Goal: Task Accomplishment & Management: Complete application form

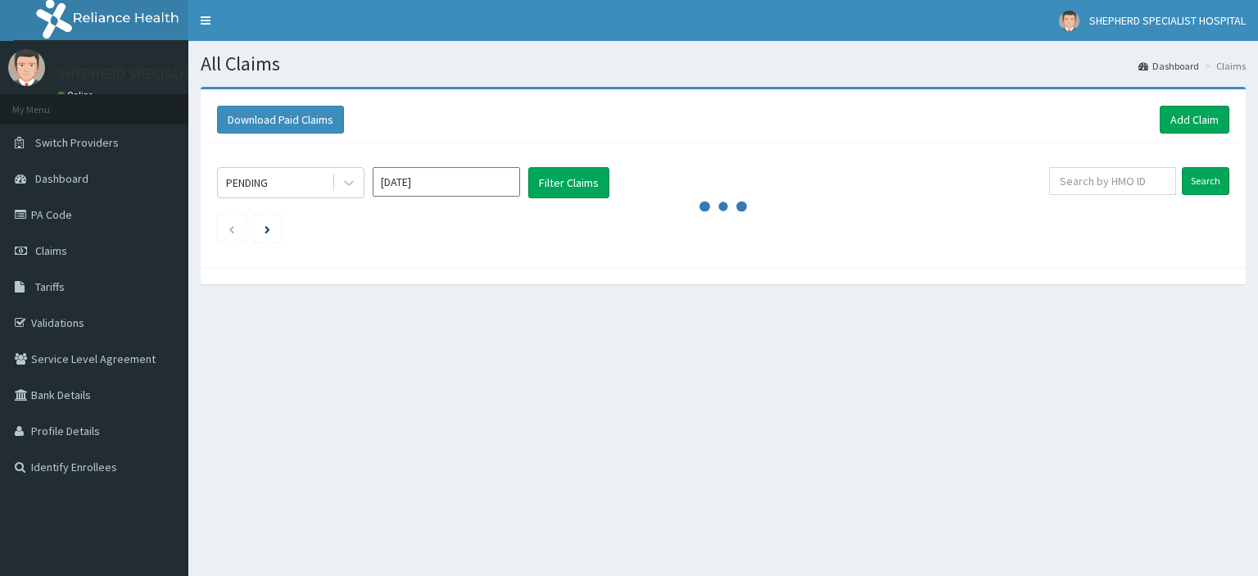
click at [85, 262] on link "Claims" at bounding box center [94, 251] width 188 height 36
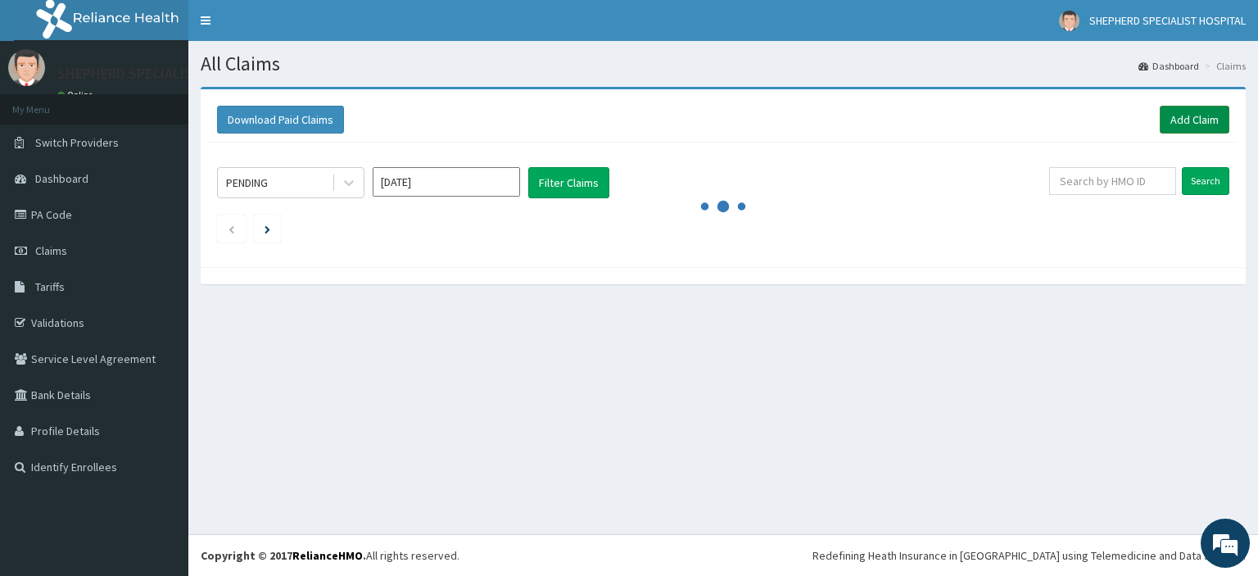
click at [1195, 124] on link "Add Claim" at bounding box center [1194, 120] width 70 height 28
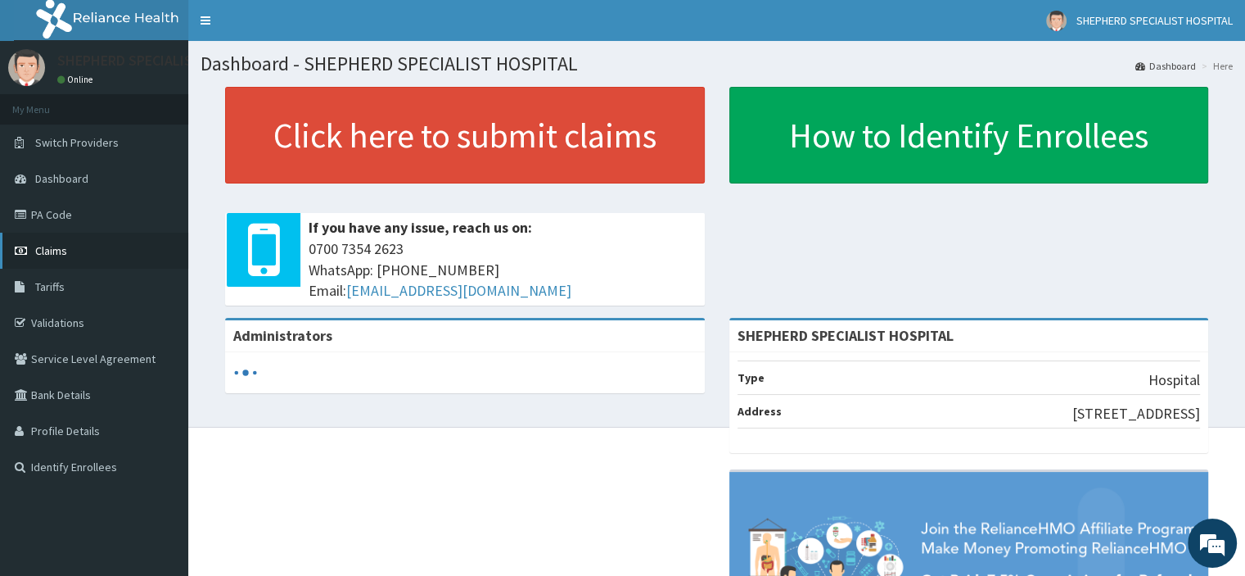
click at [48, 251] on span "Claims" at bounding box center [51, 250] width 32 height 15
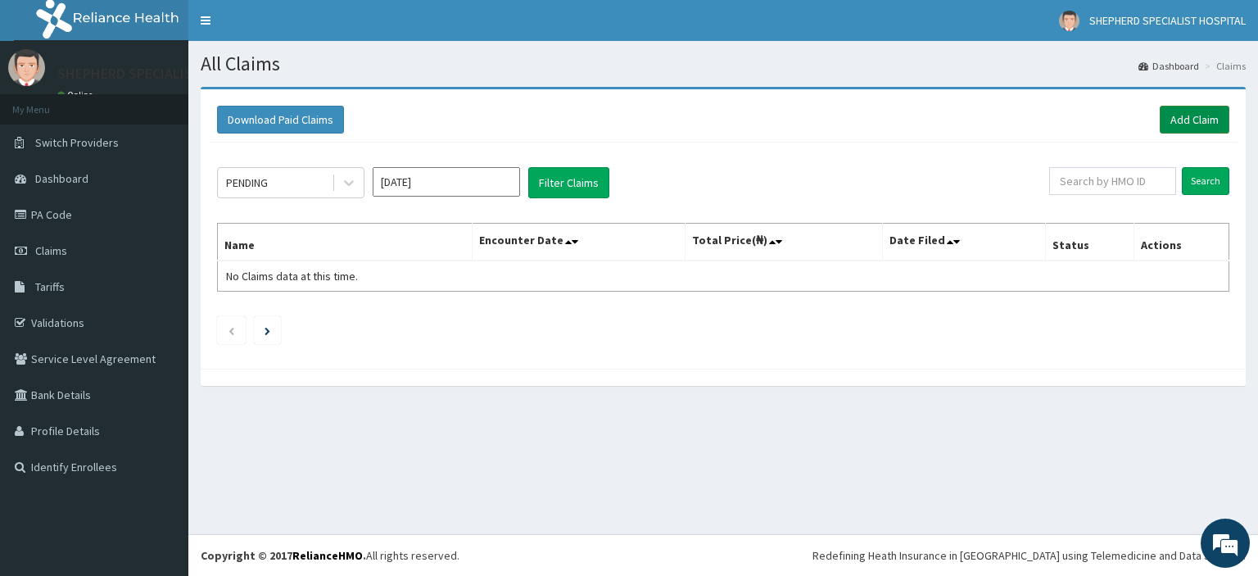
click at [1197, 114] on link "Add Claim" at bounding box center [1194, 120] width 70 height 28
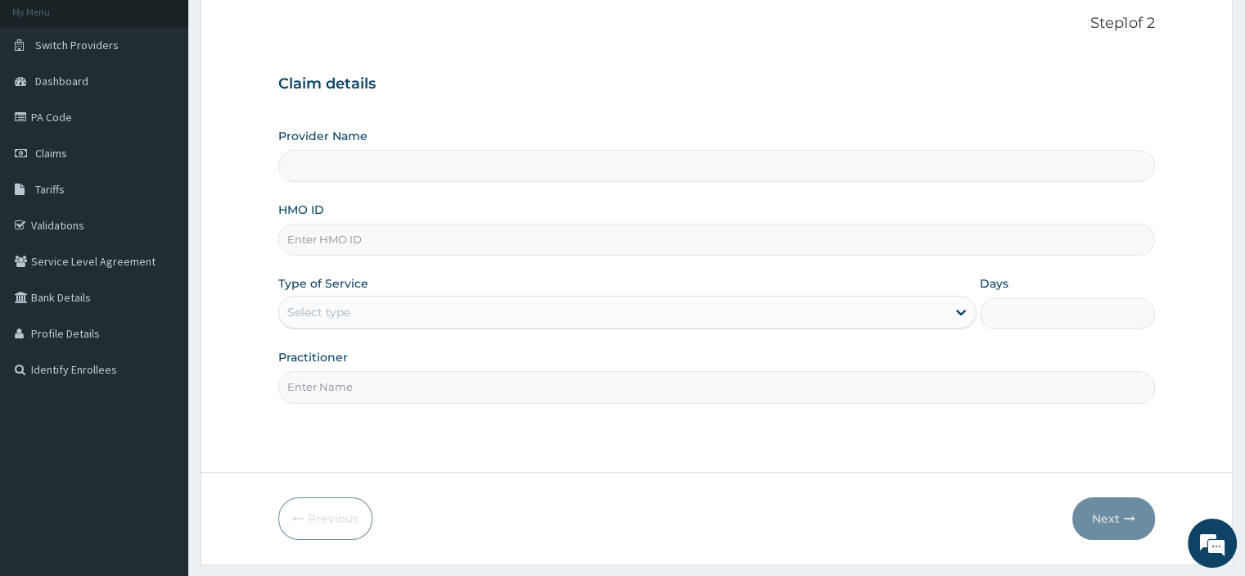
scroll to position [103, 0]
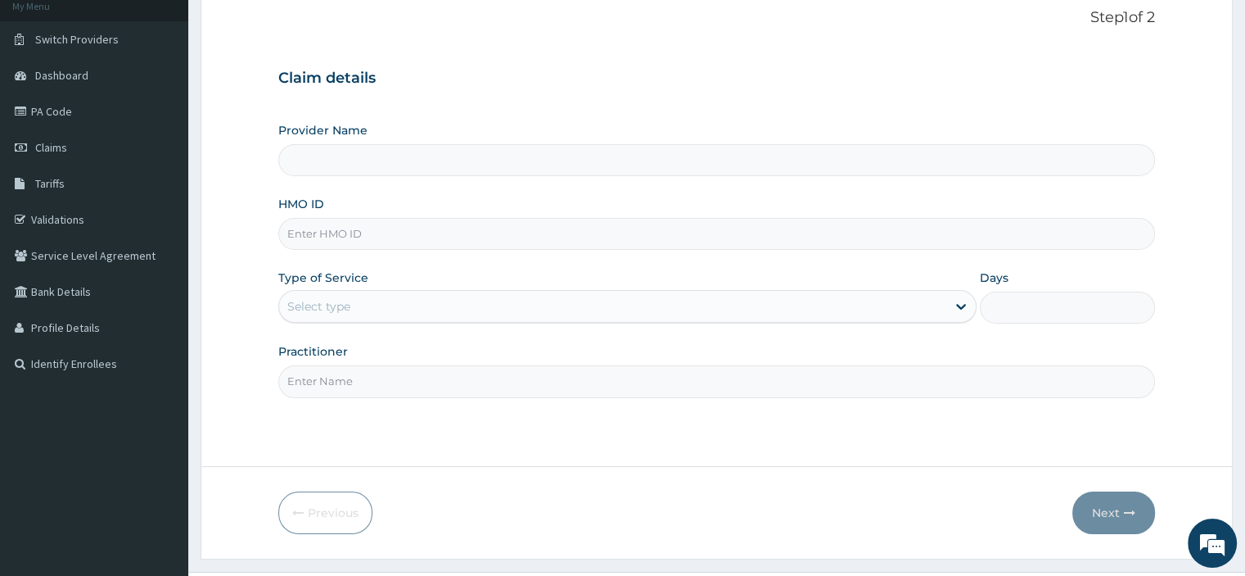
type input "SHEPHERD SPECIALIST HOSPITAL"
click at [321, 238] on input "HMO ID" at bounding box center [716, 234] width 876 height 32
click at [52, 218] on link "Validations" at bounding box center [94, 219] width 188 height 36
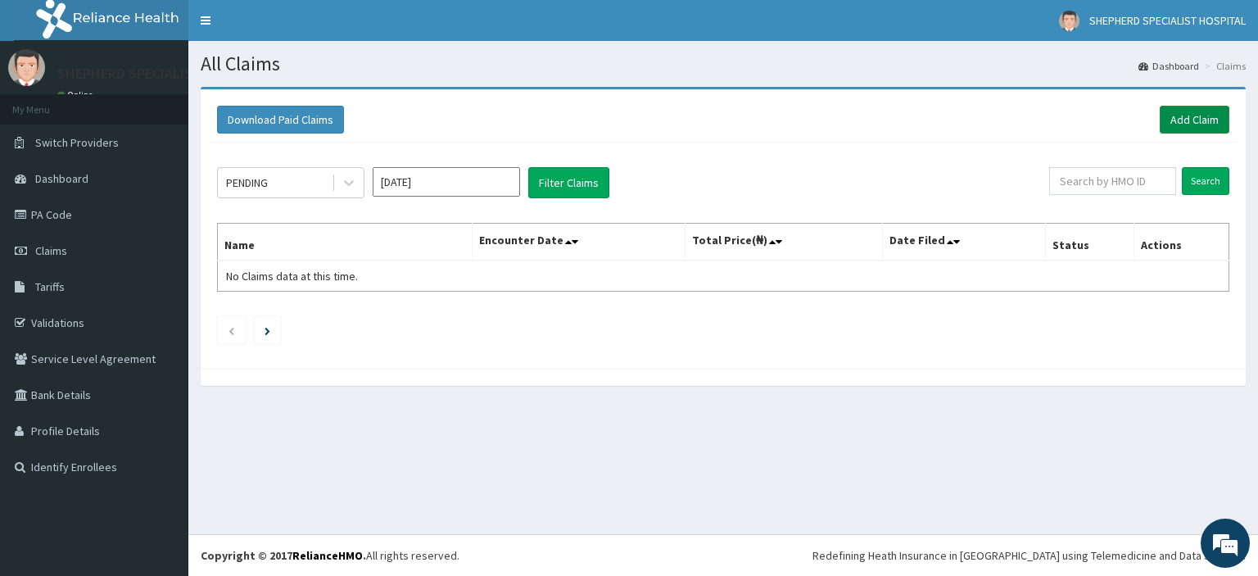
click at [1192, 124] on link "Add Claim" at bounding box center [1194, 120] width 70 height 28
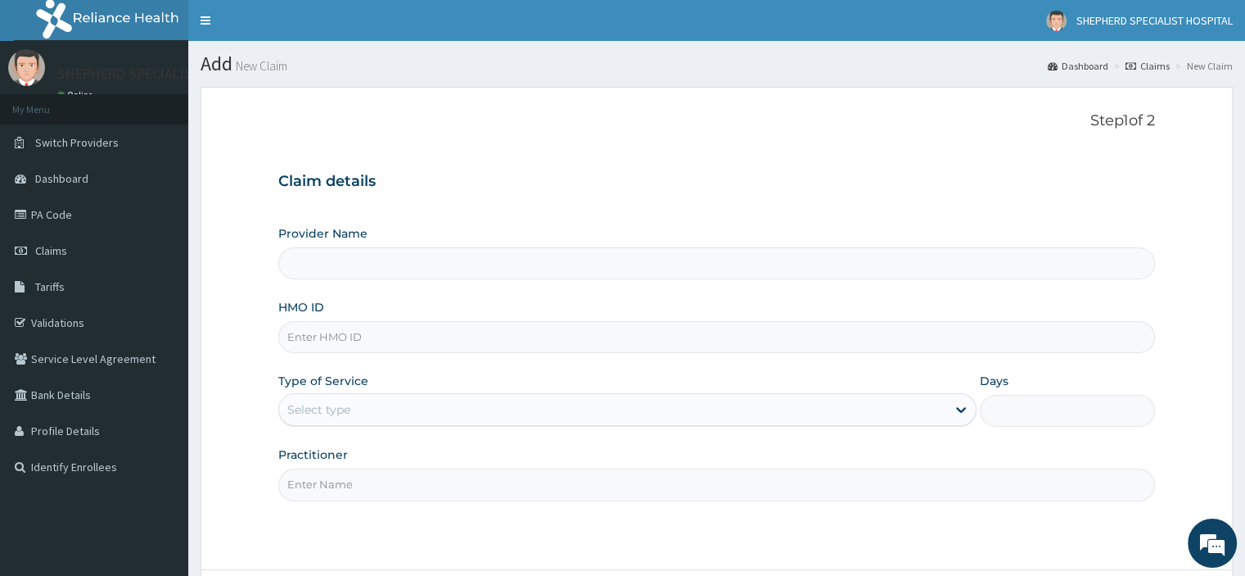
scroll to position [79, 0]
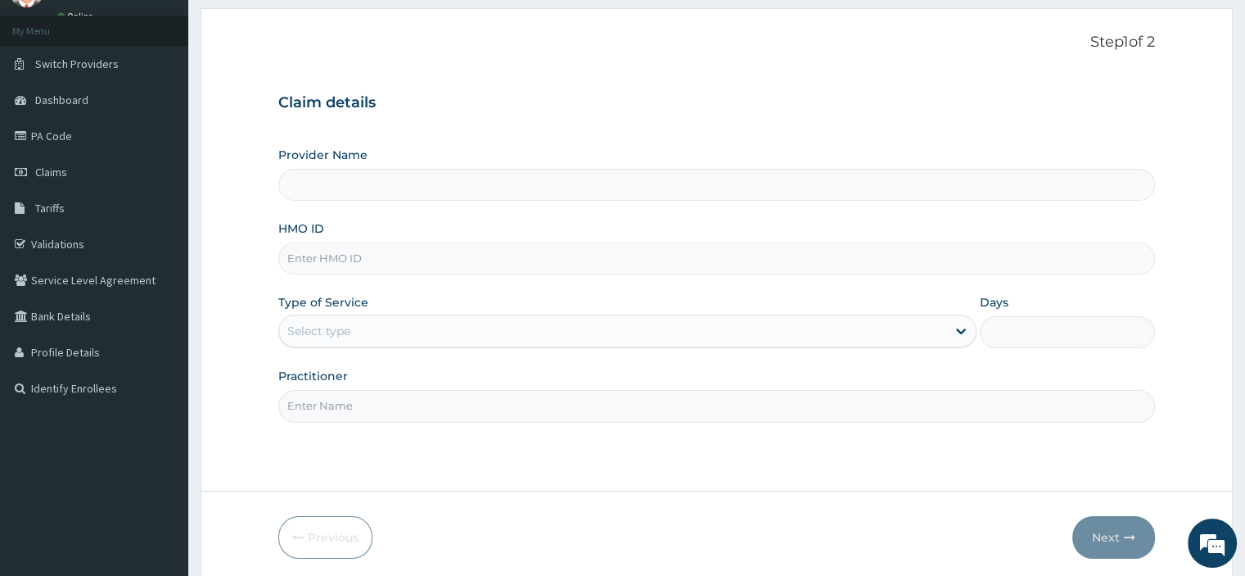
type input "SHEPHERD SPECIALIST HOSPITAL"
click at [400, 256] on input "HMO ID" at bounding box center [716, 258] width 876 height 32
paste input "SLB/10627/B"
type input "SLB/10627/D"
click at [347, 330] on div "Select type" at bounding box center [318, 331] width 63 height 16
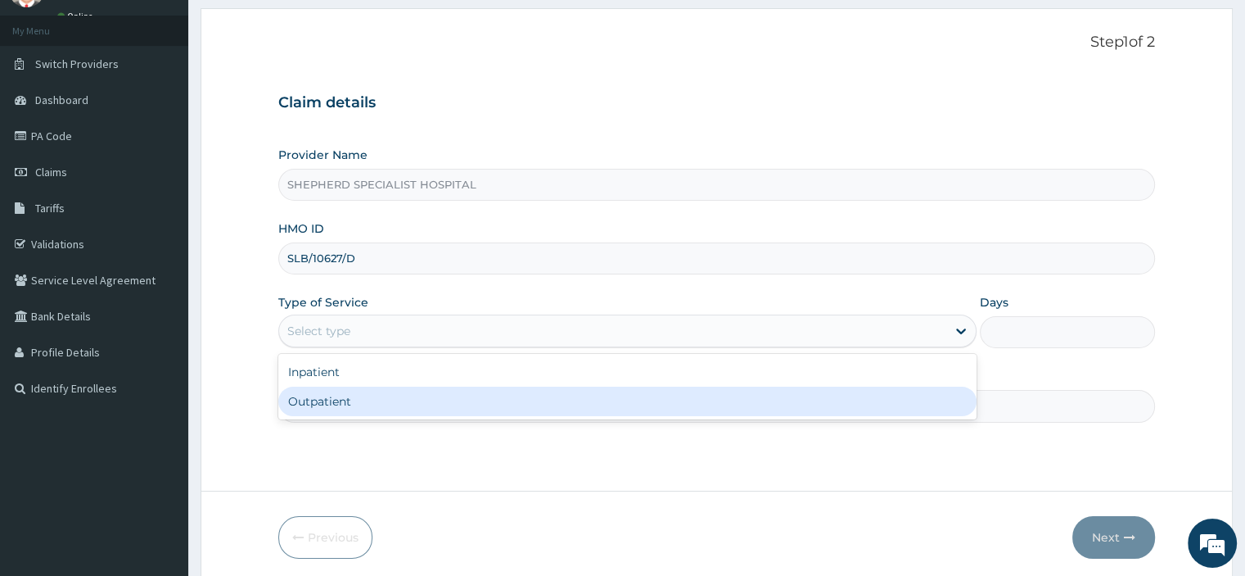
click at [316, 391] on div "Outpatient" at bounding box center [627, 400] width 698 height 29
type input "1"
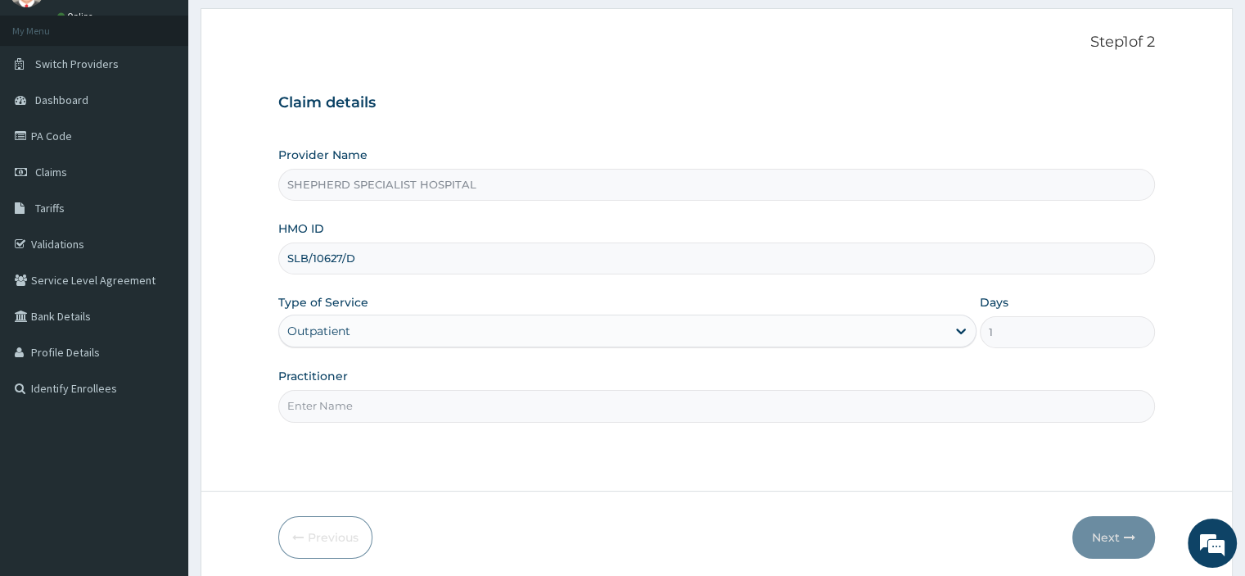
click at [316, 391] on input "Practitioner" at bounding box center [716, 406] width 876 height 32
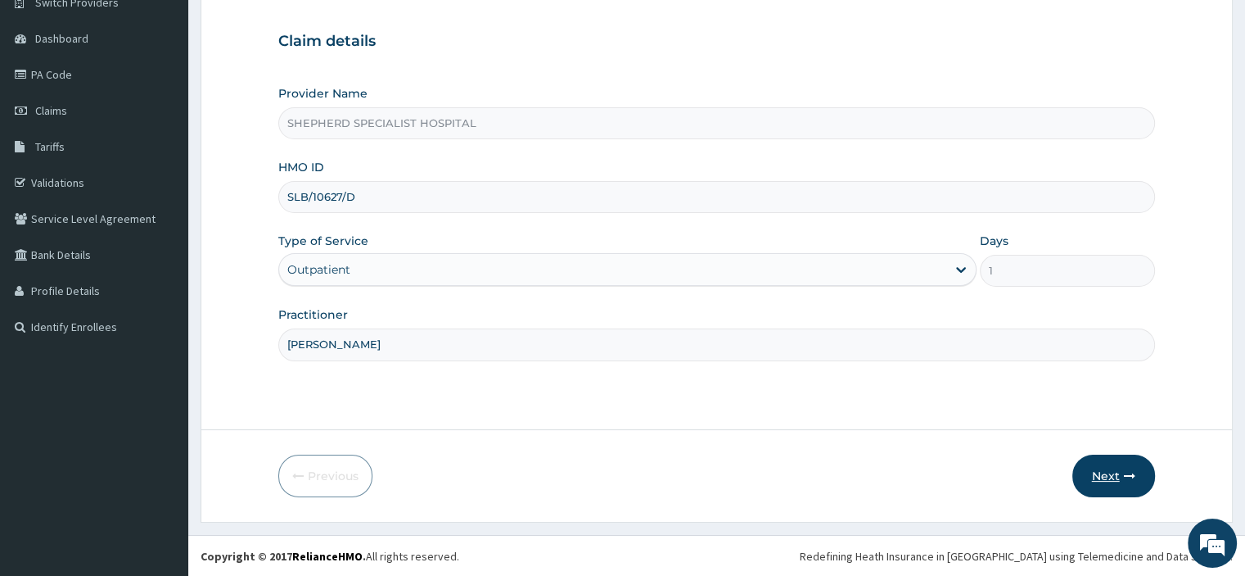
type input "[PERSON_NAME]"
click at [1120, 490] on button "Next" at bounding box center [1114, 475] width 83 height 43
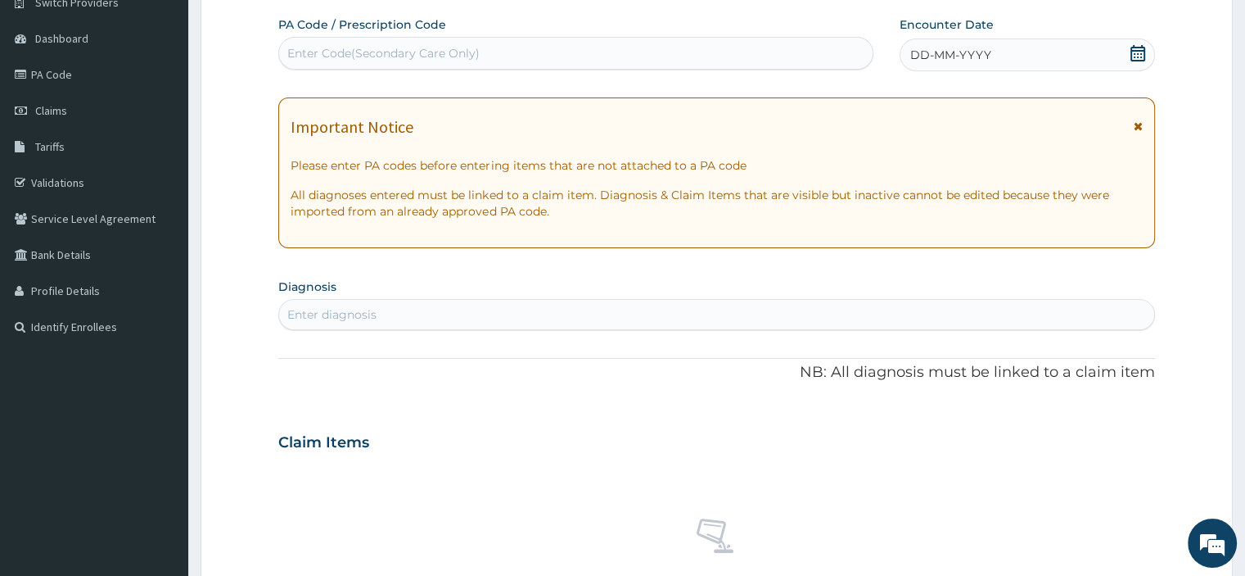
click at [961, 61] on span "DD-MM-YYYY" at bounding box center [950, 55] width 81 height 16
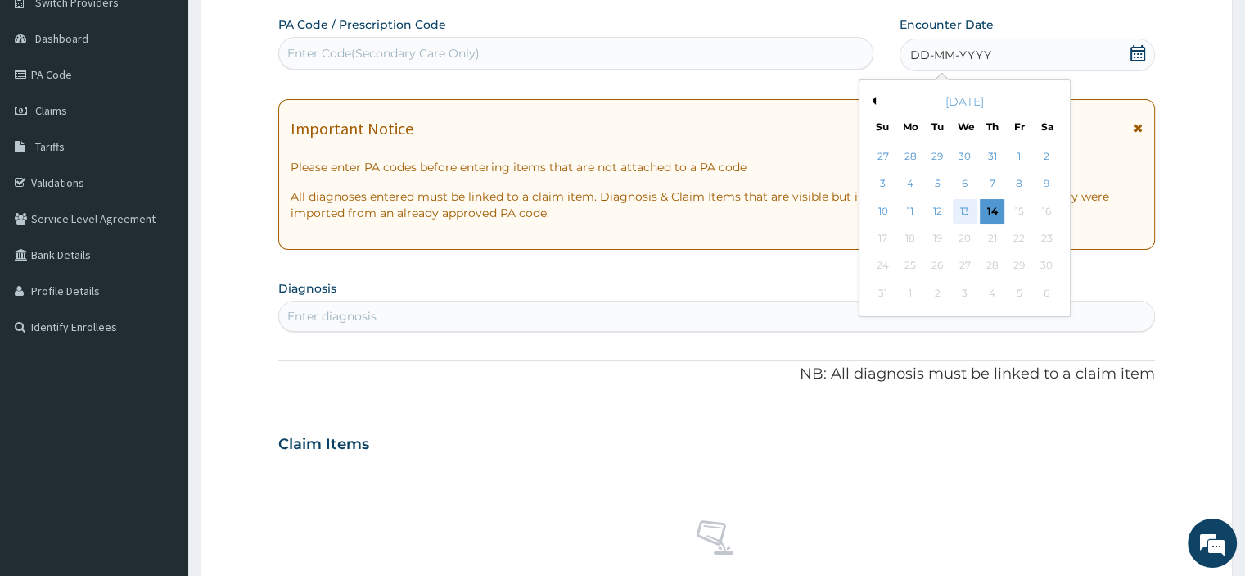
click at [962, 214] on div "13" at bounding box center [965, 211] width 25 height 25
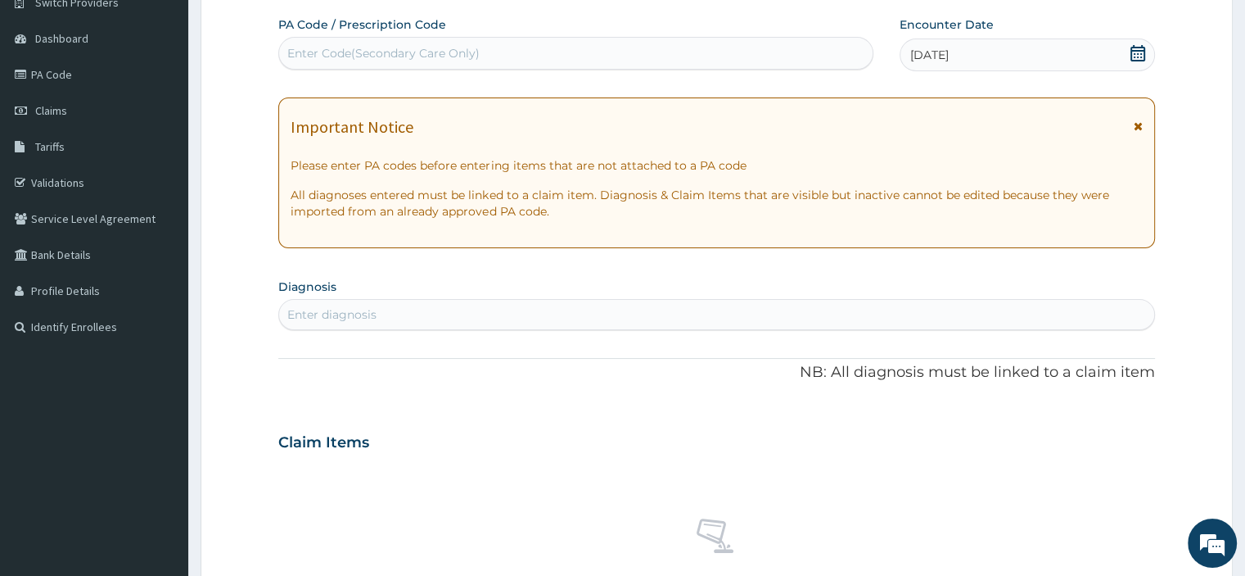
scroll to position [257, 0]
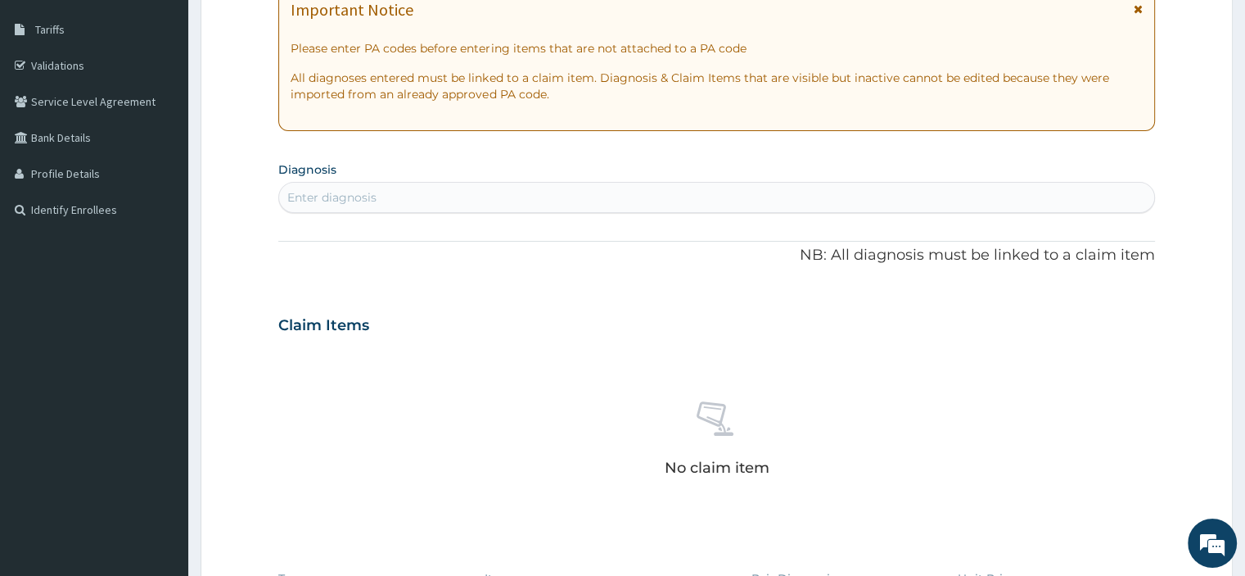
click at [357, 196] on div "Enter diagnosis" at bounding box center [331, 197] width 89 height 16
type input "diar"
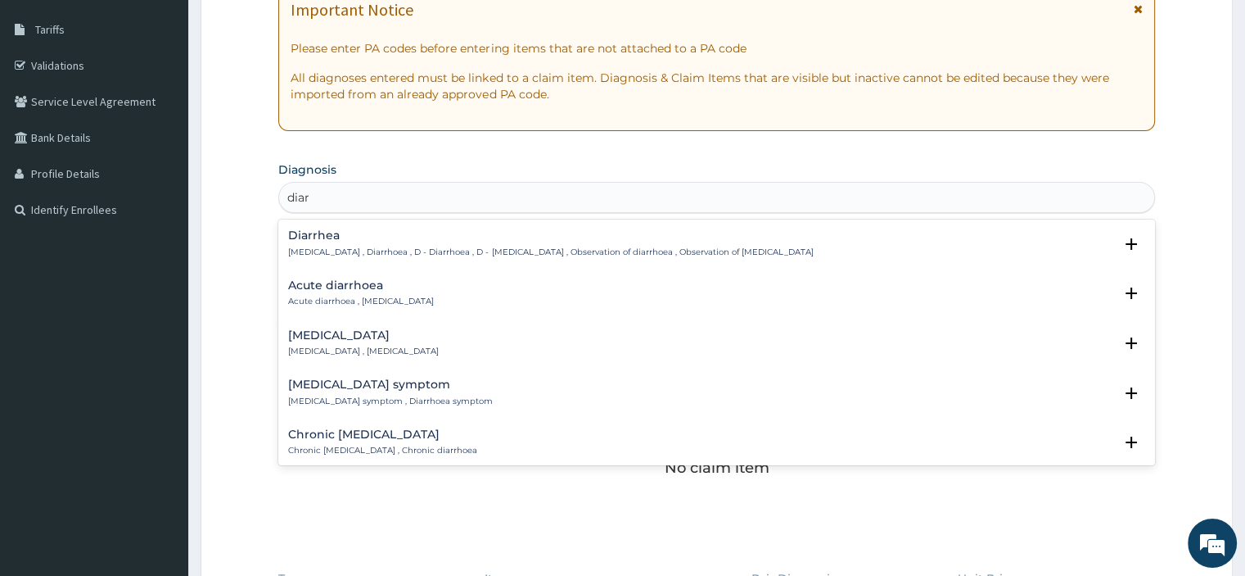
click at [313, 284] on h4 "Acute diarrhoea" at bounding box center [361, 285] width 146 height 12
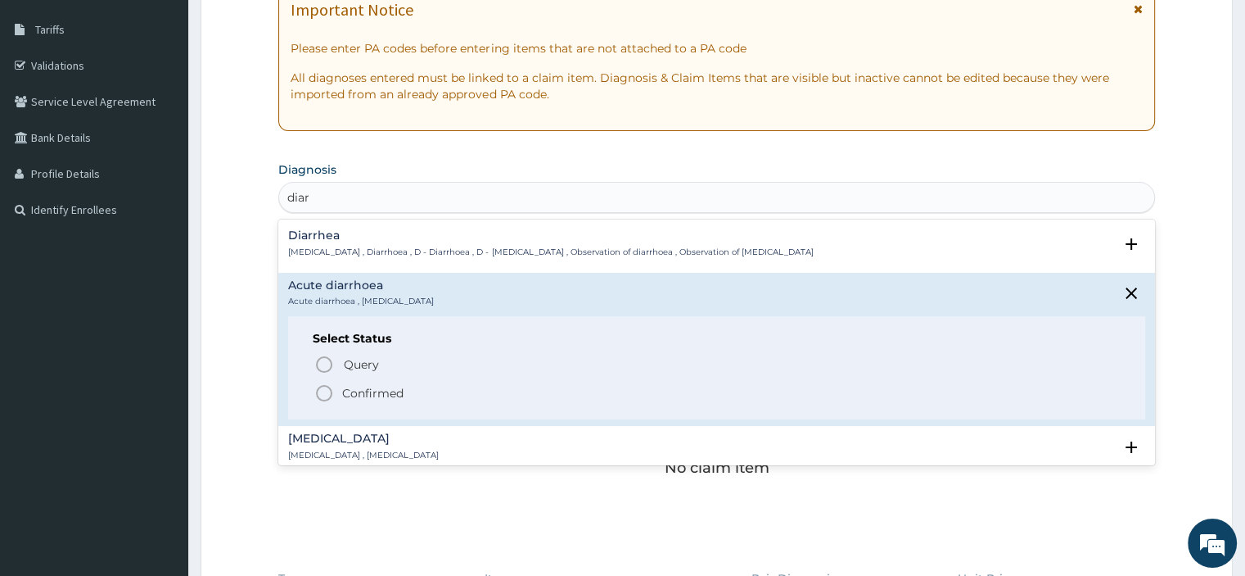
click at [351, 386] on p "Confirmed" at bounding box center [372, 393] width 61 height 16
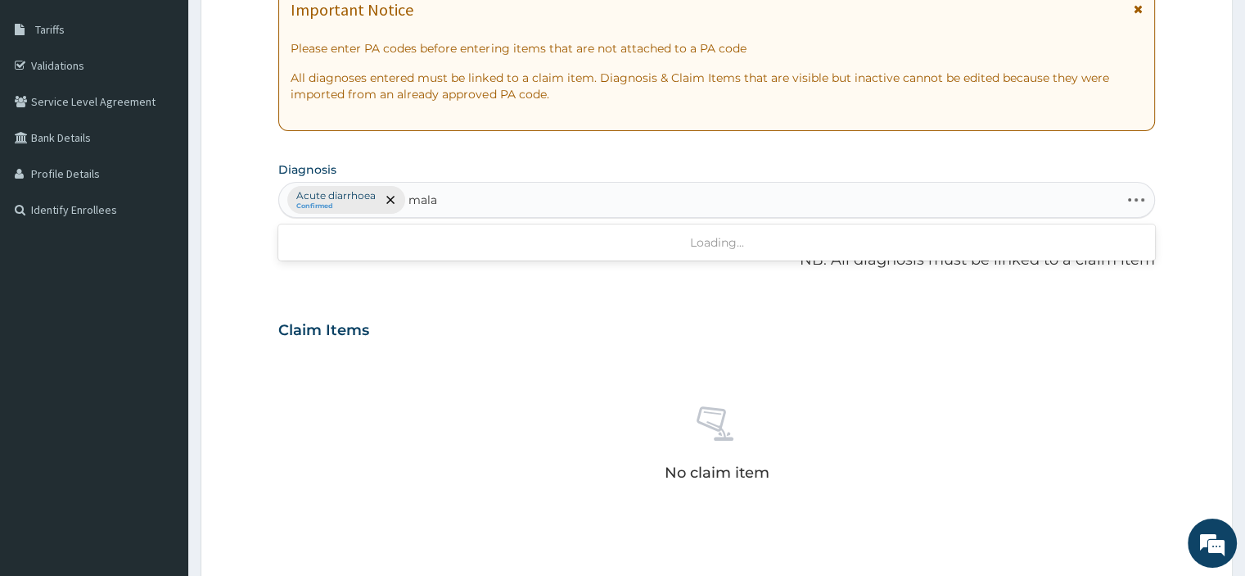
type input "malar"
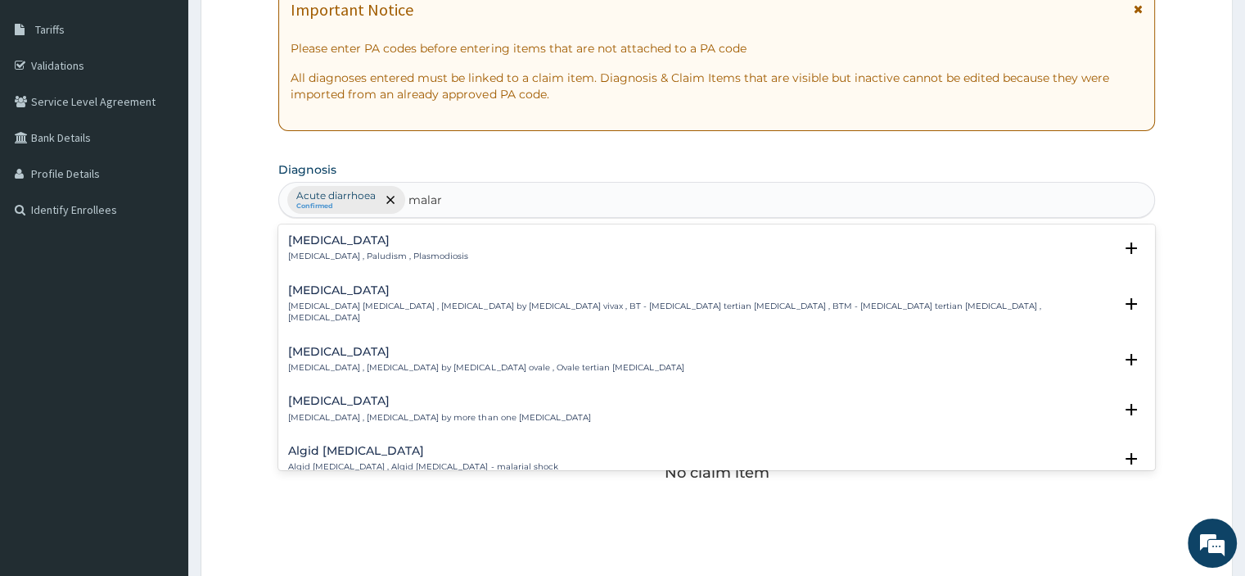
click at [328, 242] on h4 "[MEDICAL_DATA]" at bounding box center [378, 240] width 180 height 12
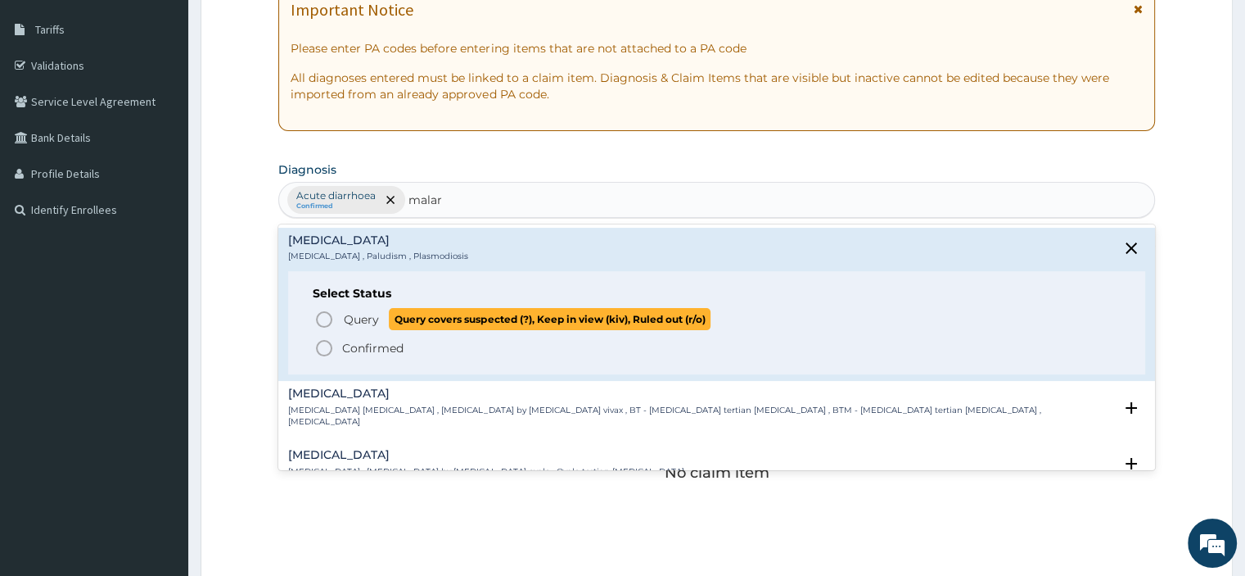
click at [356, 311] on span "Query" at bounding box center [361, 319] width 35 height 16
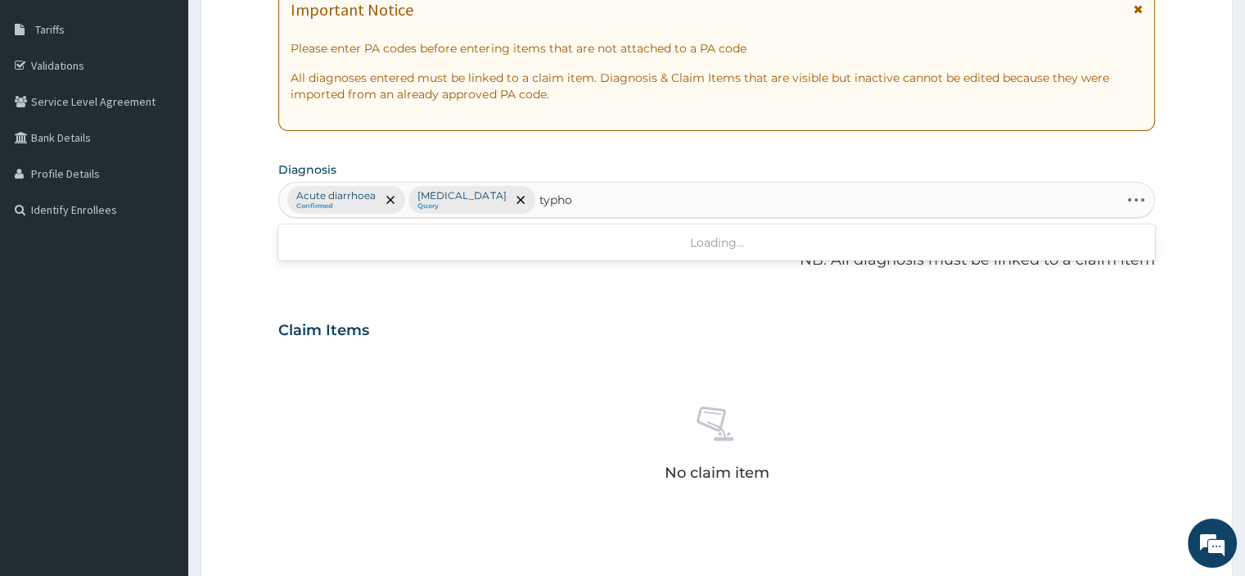
type input "typhoi"
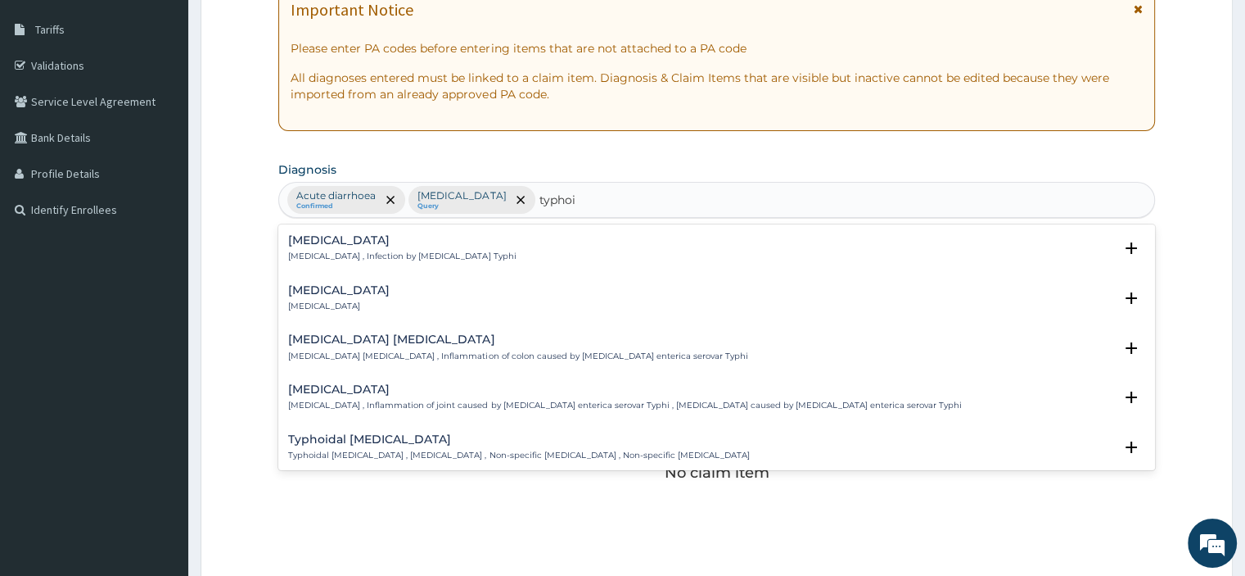
click at [382, 248] on div "[MEDICAL_DATA] [MEDICAL_DATA] , Infection by [MEDICAL_DATA] Typhi" at bounding box center [402, 248] width 228 height 29
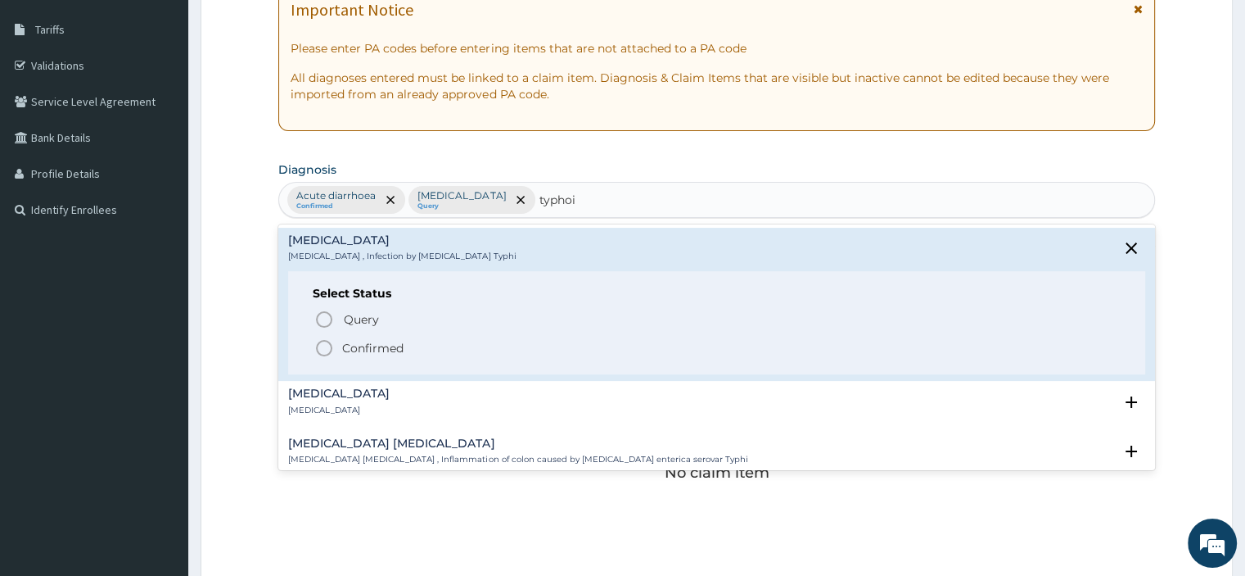
click at [340, 354] on span "Confirmed" at bounding box center [717, 348] width 806 height 20
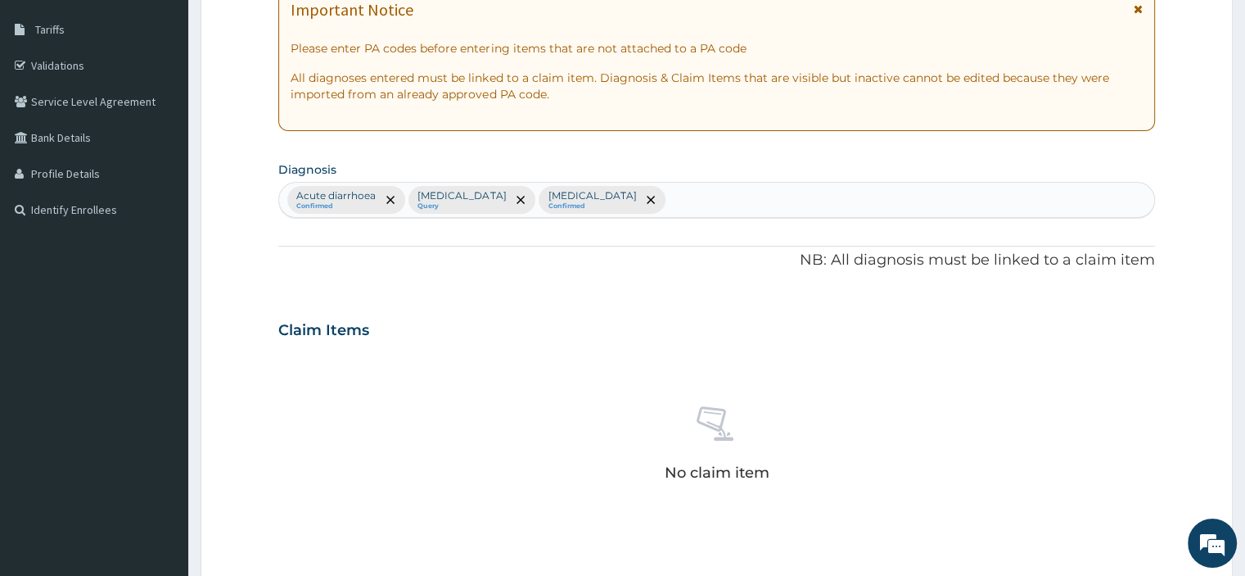
scroll to position [603, 0]
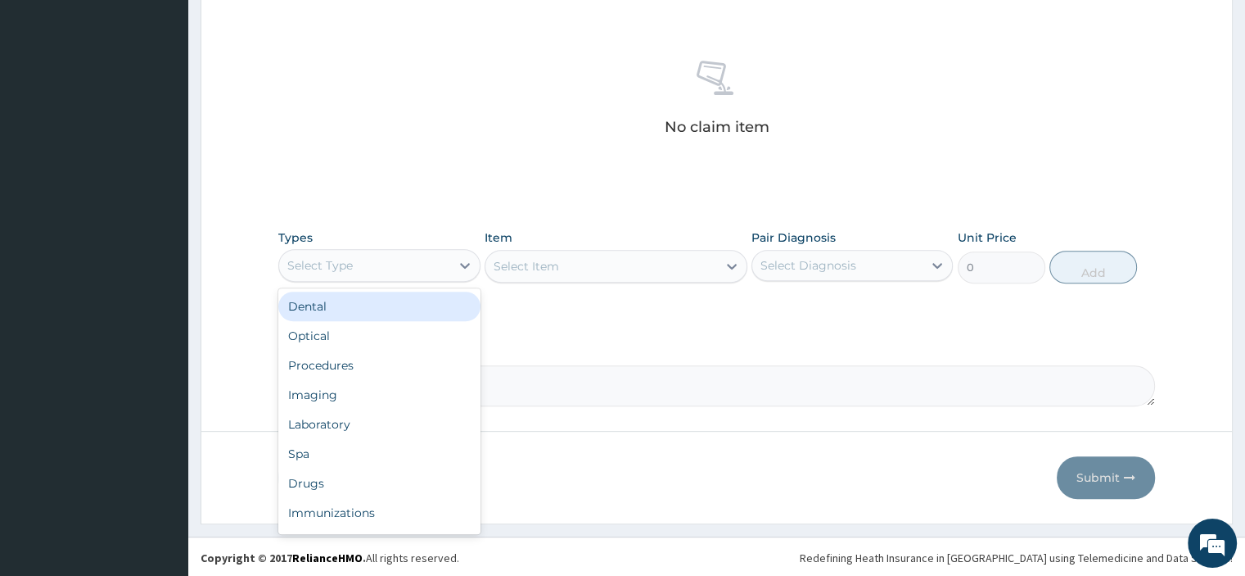
click at [426, 257] on div "Select Type" at bounding box center [364, 265] width 170 height 26
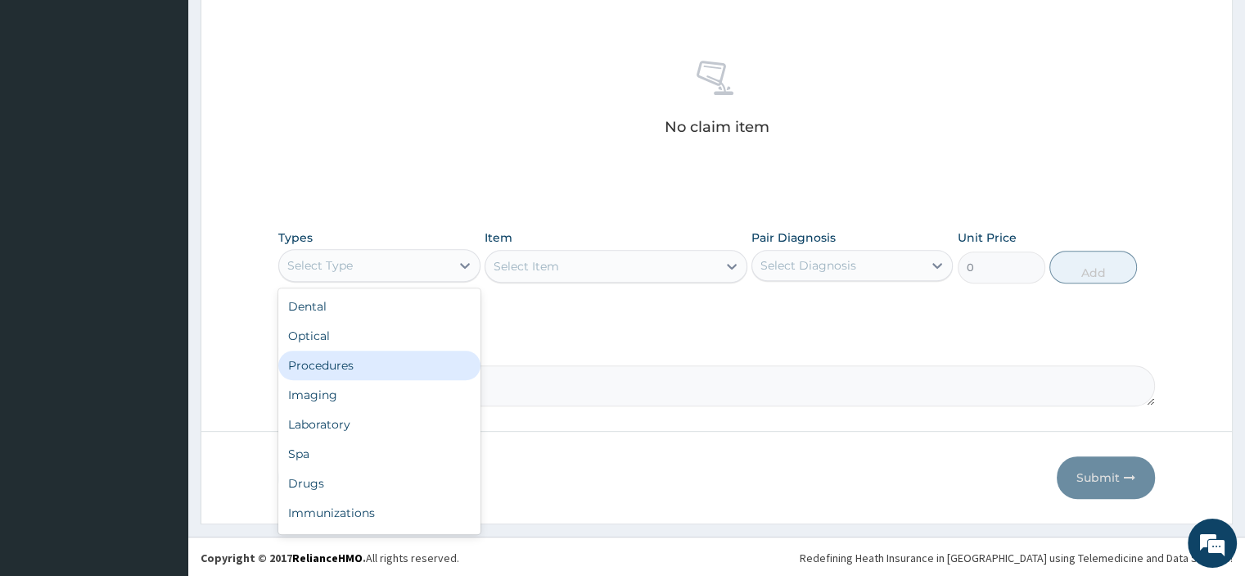
click at [324, 366] on div "Procedures" at bounding box center [378, 364] width 201 height 29
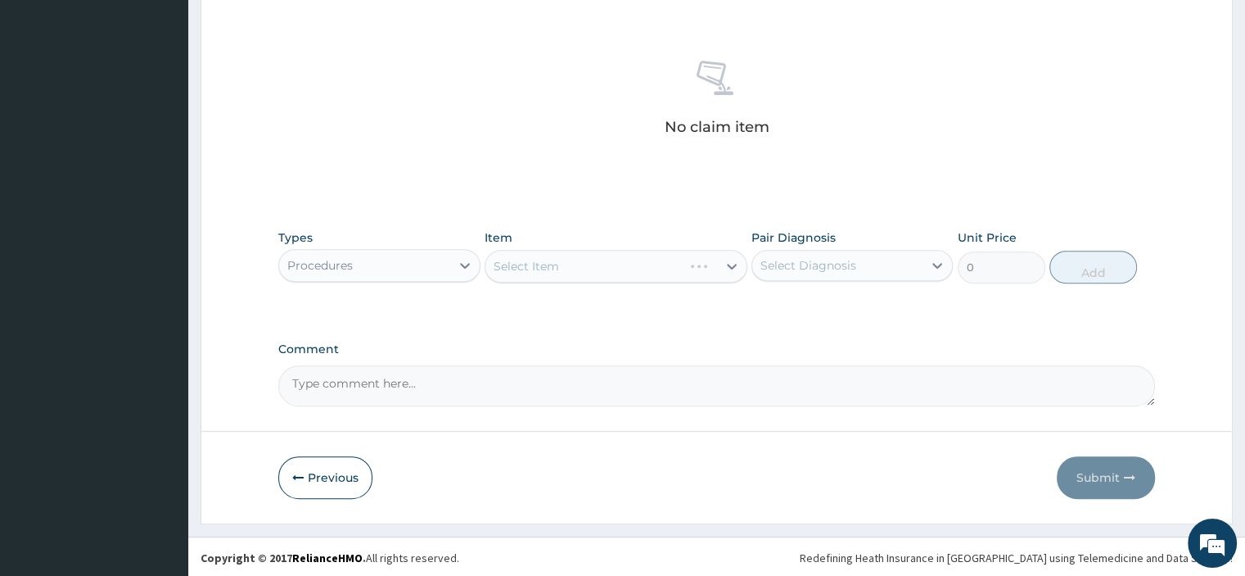
click at [602, 268] on div "Select Item" at bounding box center [616, 266] width 263 height 33
click at [602, 268] on div "Select Item" at bounding box center [602, 266] width 232 height 26
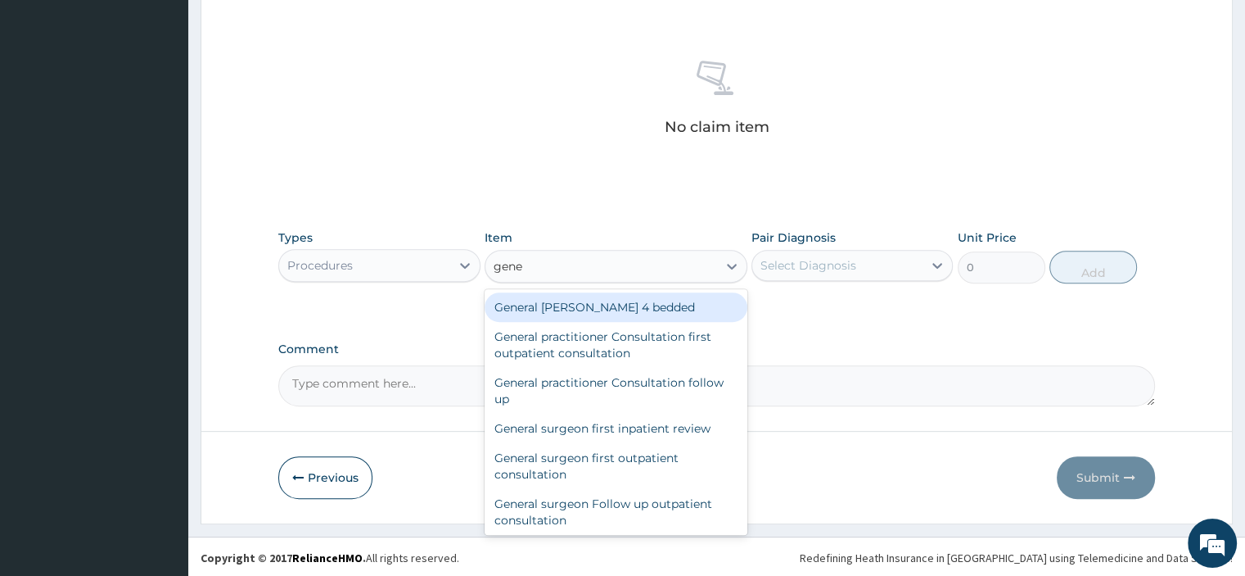
type input "gener"
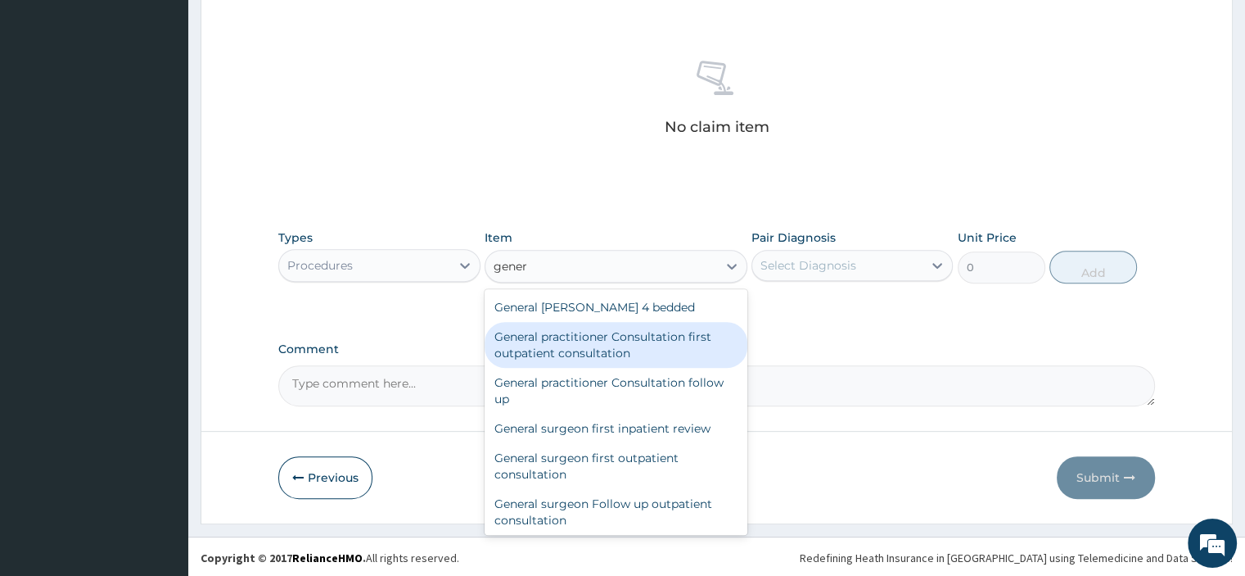
click at [580, 326] on div "General practitioner Consultation first outpatient consultation" at bounding box center [616, 345] width 263 height 46
type input "3795"
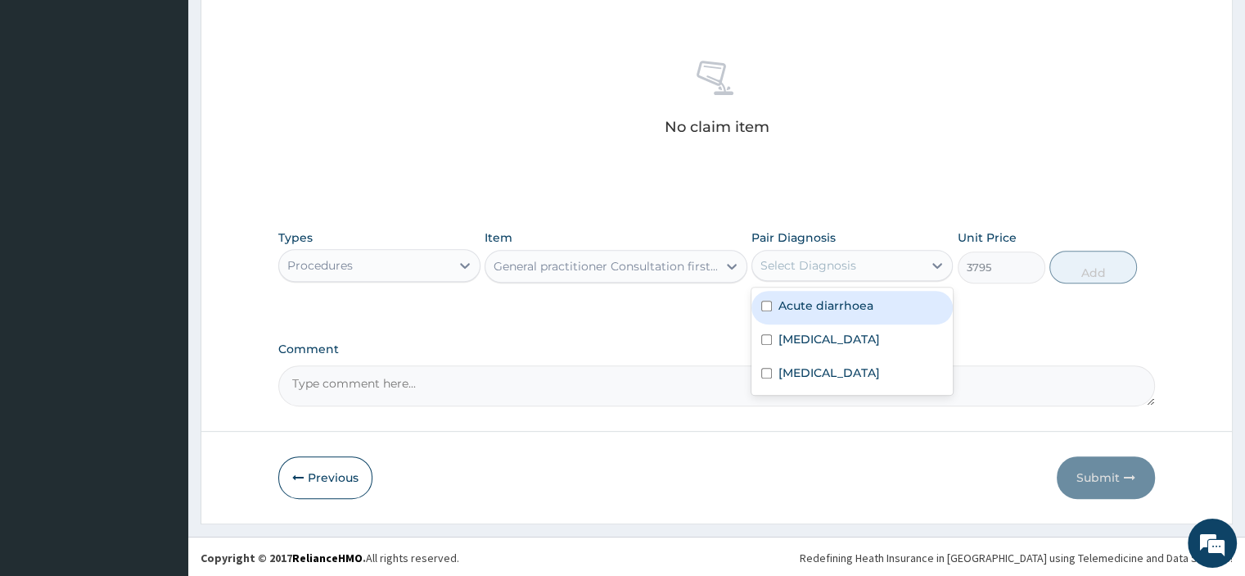
click at [887, 277] on div "Select Diagnosis" at bounding box center [852, 265] width 201 height 31
click at [835, 302] on label "Acute diarrhoea" at bounding box center [826, 305] width 95 height 16
checkbox input "true"
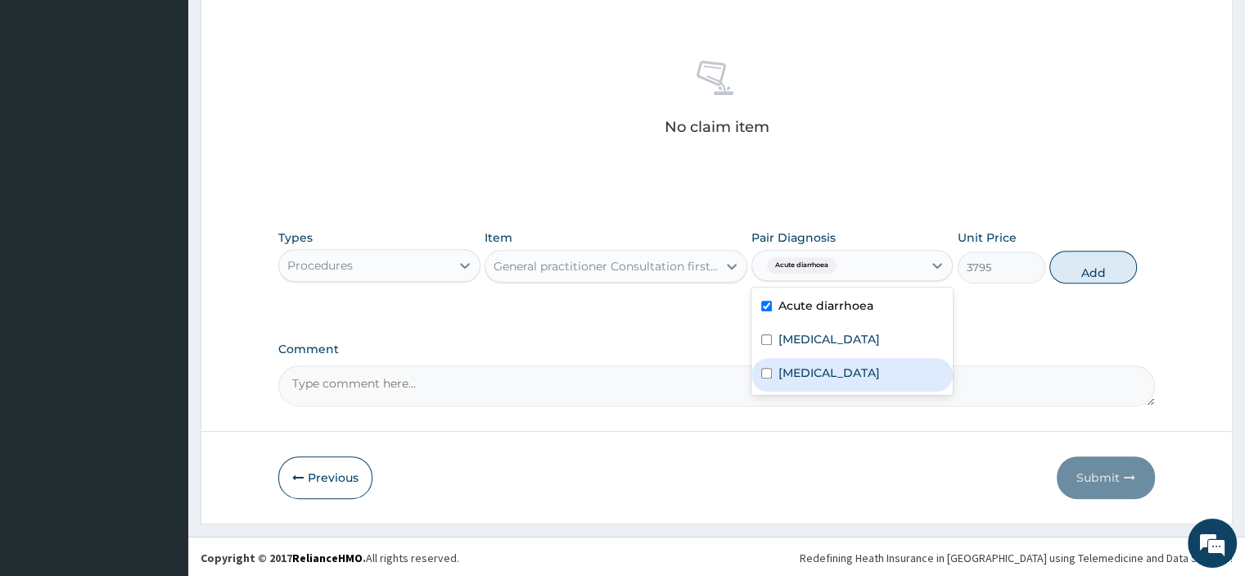
drag, startPoint x: 806, startPoint y: 337, endPoint x: 797, endPoint y: 373, distance: 36.9
click at [797, 373] on div "Acute diarrhoea [MEDICAL_DATA] [MEDICAL_DATA]" at bounding box center [852, 340] width 201 height 107
click at [797, 373] on label "[MEDICAL_DATA]" at bounding box center [830, 372] width 102 height 16
checkbox input "true"
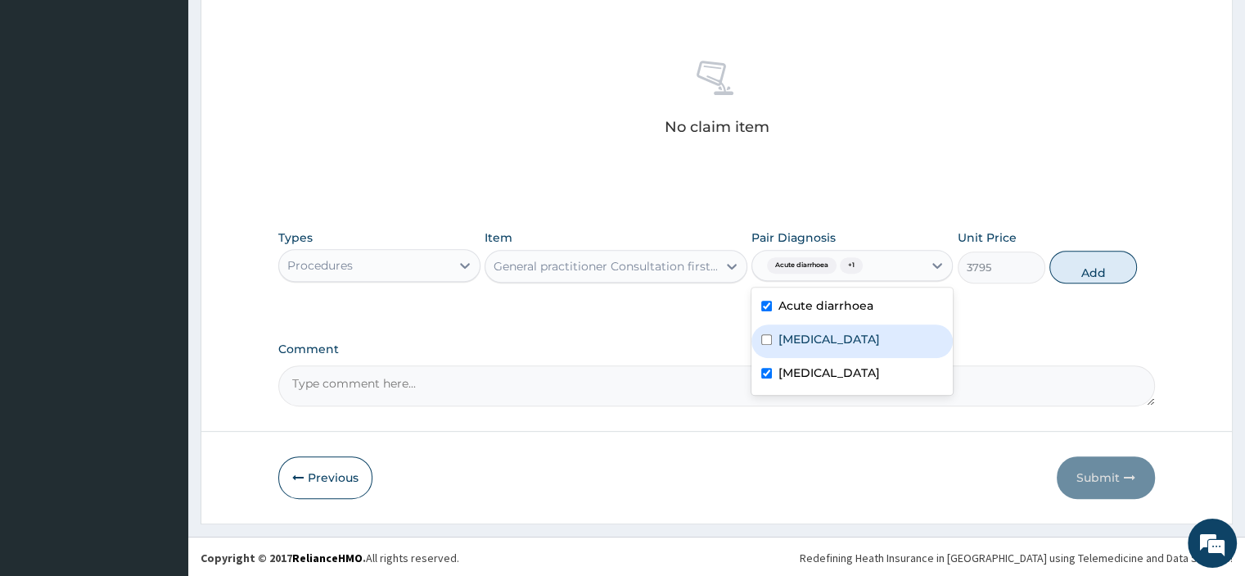
click at [807, 337] on label "[MEDICAL_DATA]" at bounding box center [830, 339] width 102 height 16
checkbox input "true"
click at [1092, 267] on button "Add" at bounding box center [1094, 267] width 88 height 33
type input "0"
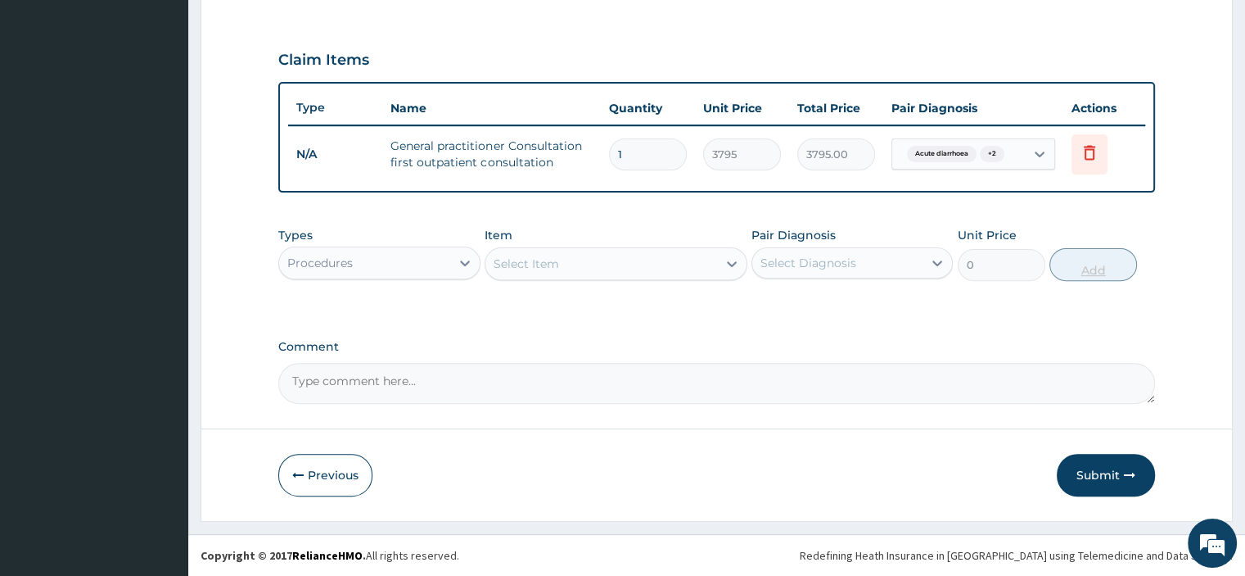
scroll to position [524, 0]
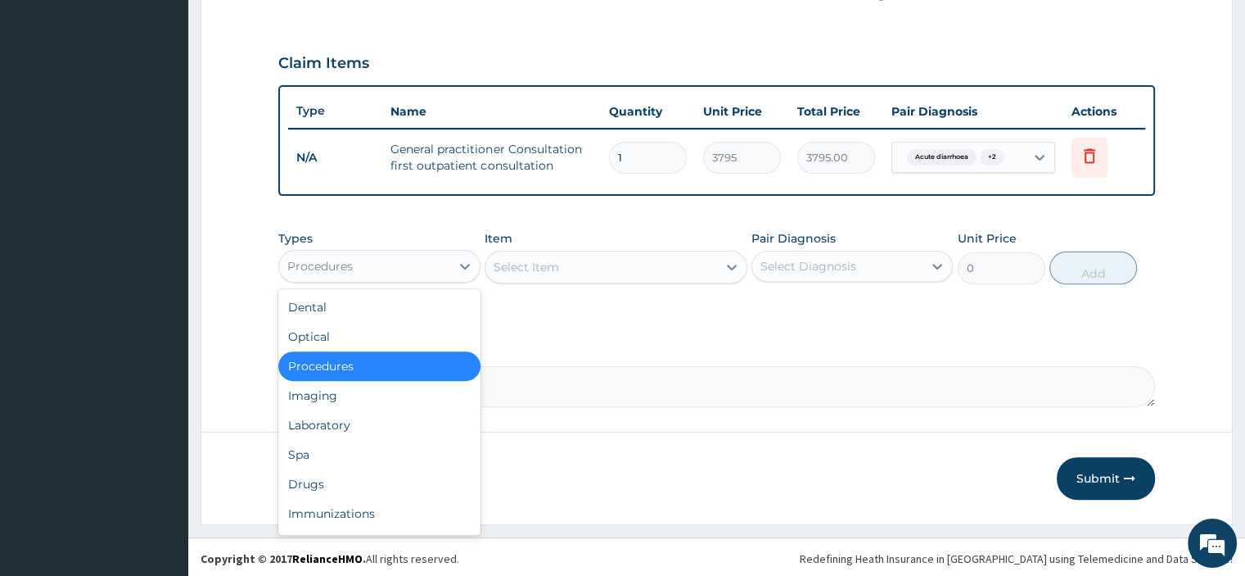
click at [438, 264] on div "Procedures" at bounding box center [364, 266] width 170 height 26
click at [320, 427] on div "Laboratory" at bounding box center [378, 424] width 201 height 29
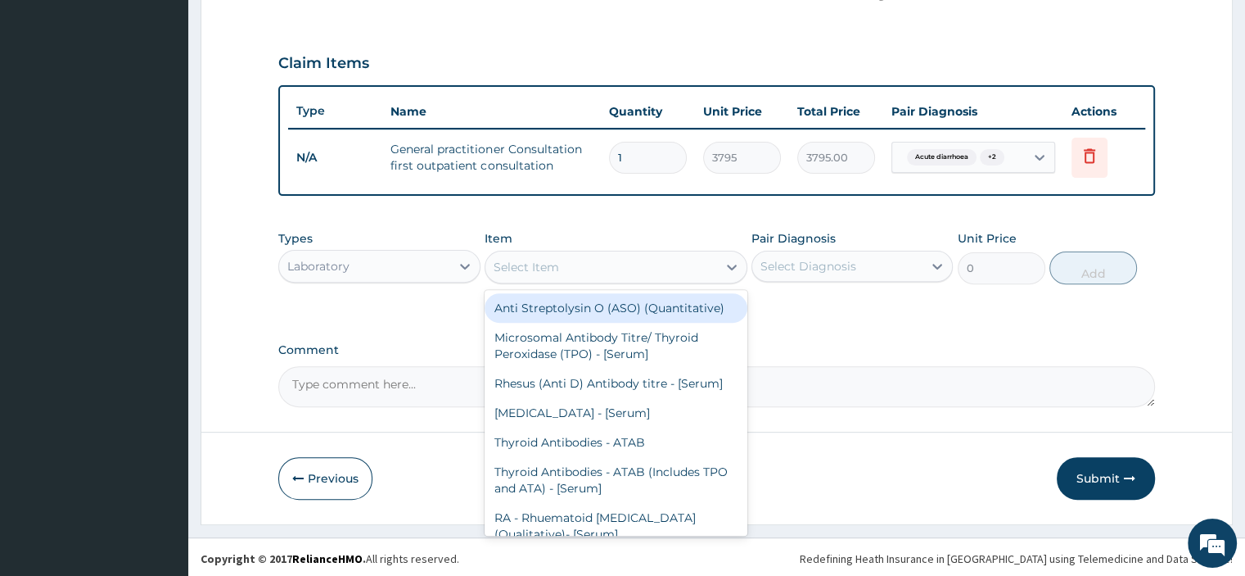
click at [574, 255] on div "Select Item" at bounding box center [602, 267] width 232 height 26
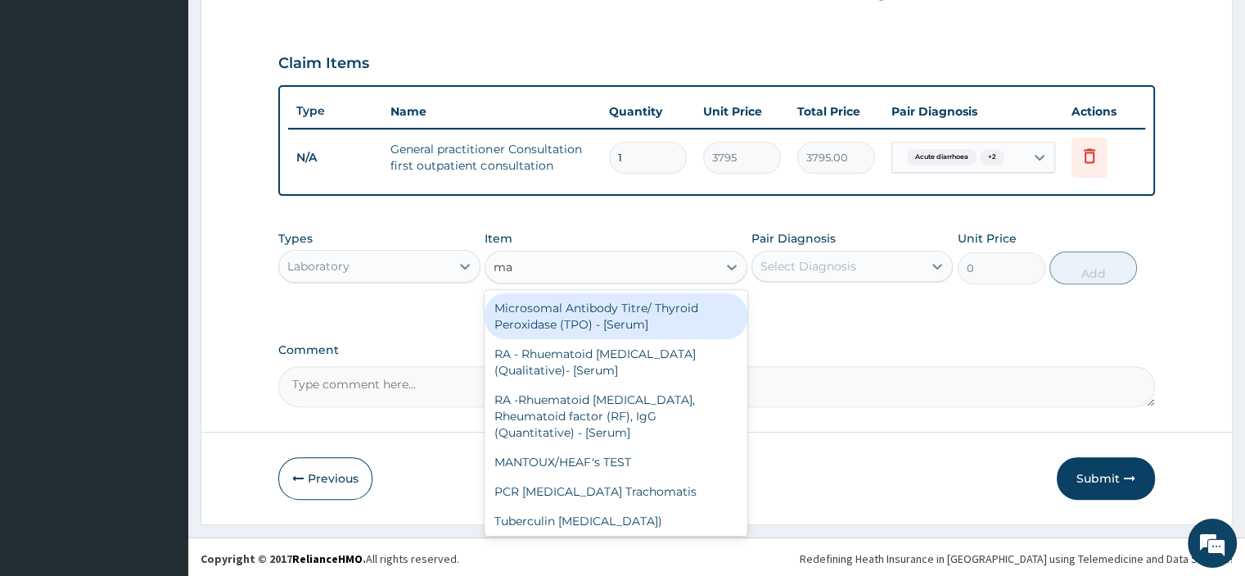
type input "mal"
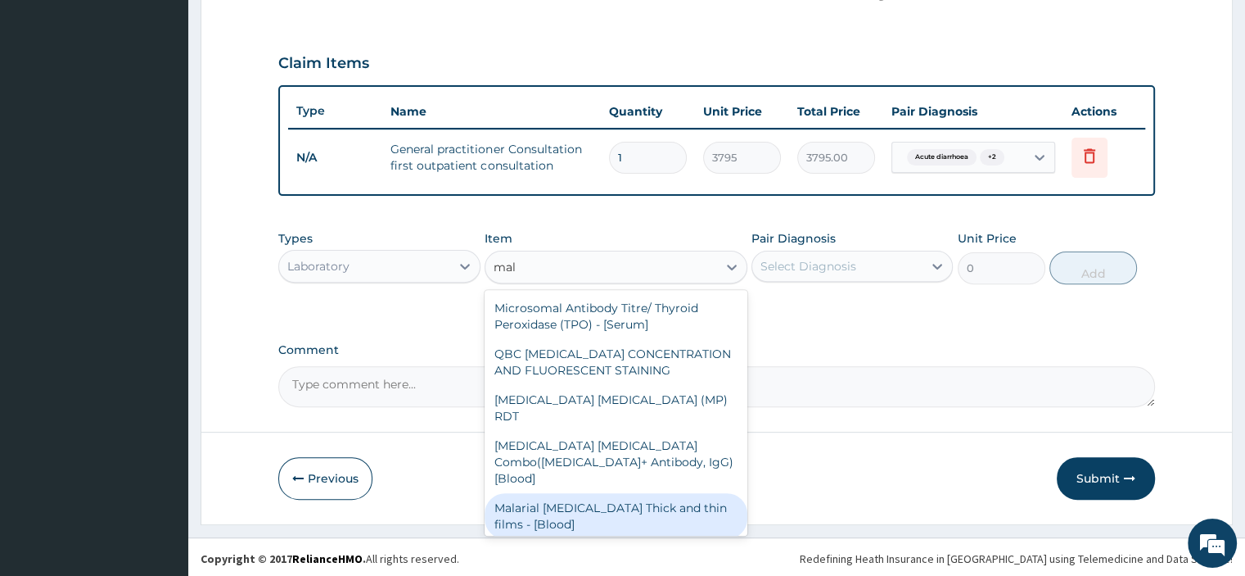
click at [544, 493] on div "Malarial [MEDICAL_DATA] Thick and thin films - [Blood]" at bounding box center [616, 516] width 263 height 46
type input "1725"
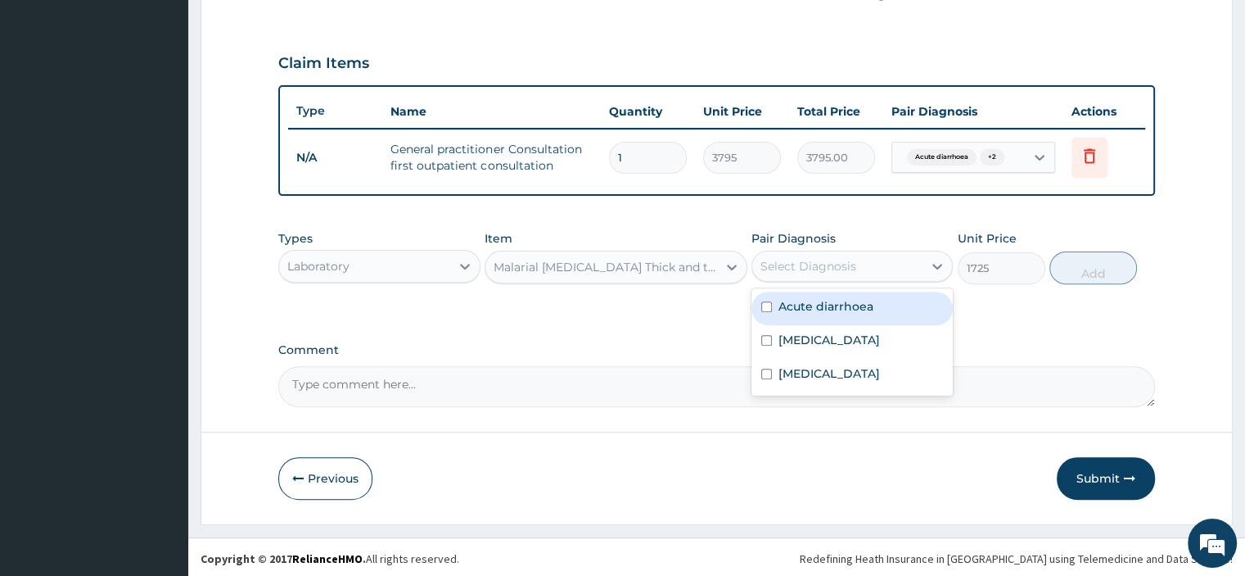
click at [838, 258] on div "Select Diagnosis" at bounding box center [809, 266] width 96 height 16
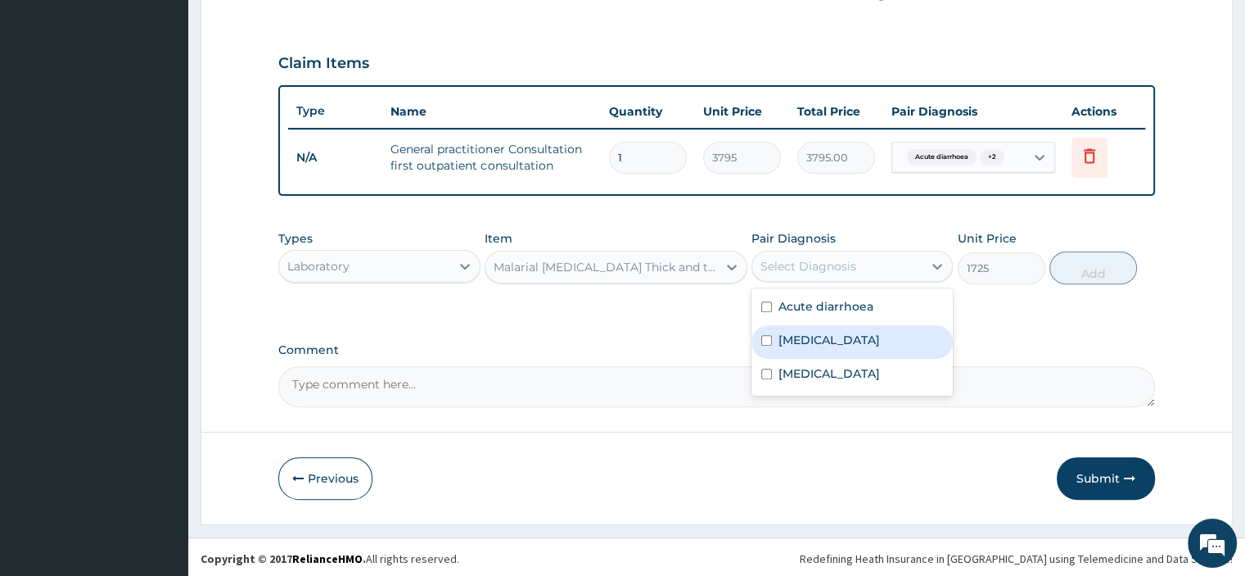
click at [796, 342] on label "[MEDICAL_DATA]" at bounding box center [830, 340] width 102 height 16
checkbox input "true"
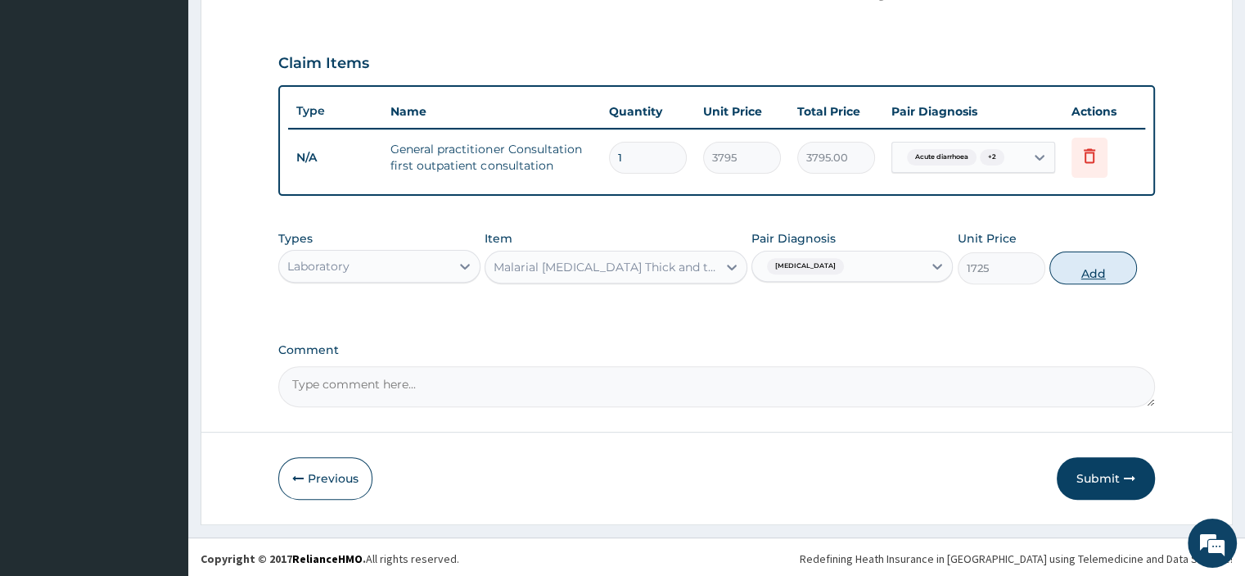
click at [1095, 271] on button "Add" at bounding box center [1094, 267] width 88 height 33
type input "0"
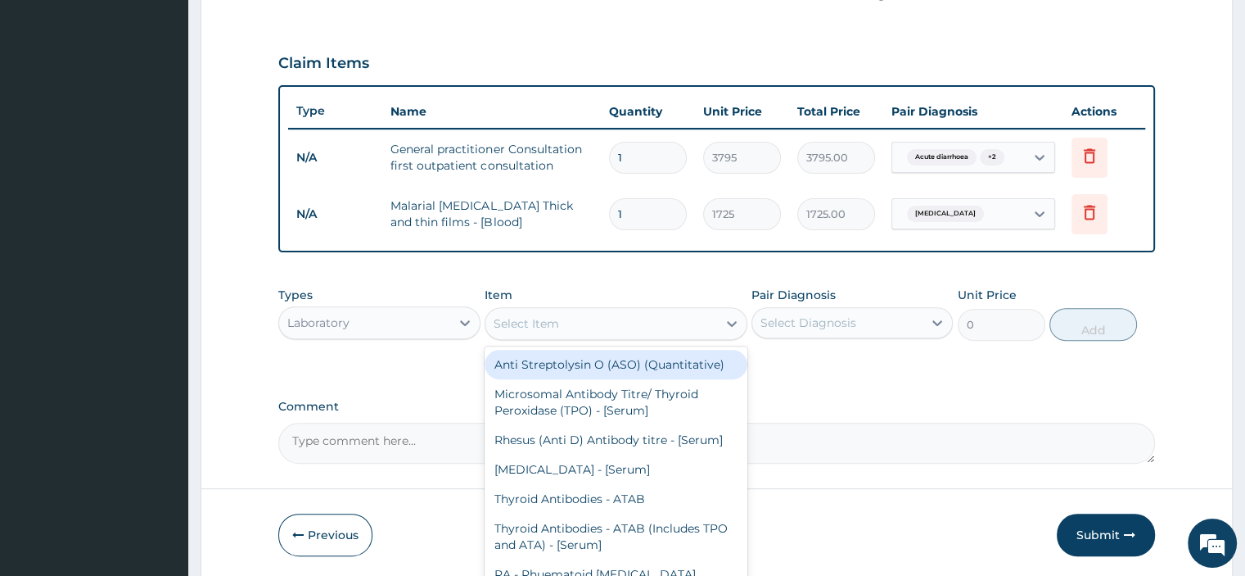
click at [558, 323] on div "Select Item" at bounding box center [527, 323] width 66 height 16
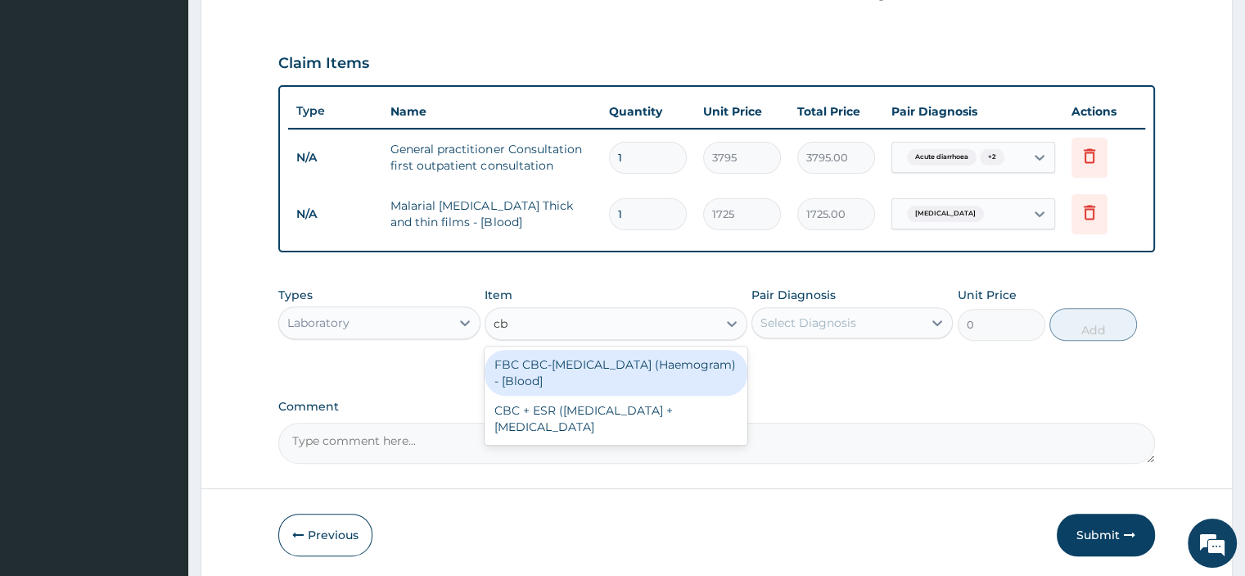
type input "cbc"
click at [545, 367] on div "FBC CBC-[MEDICAL_DATA] (Haemogram) - [Blood]" at bounding box center [616, 373] width 263 height 46
type input "4600"
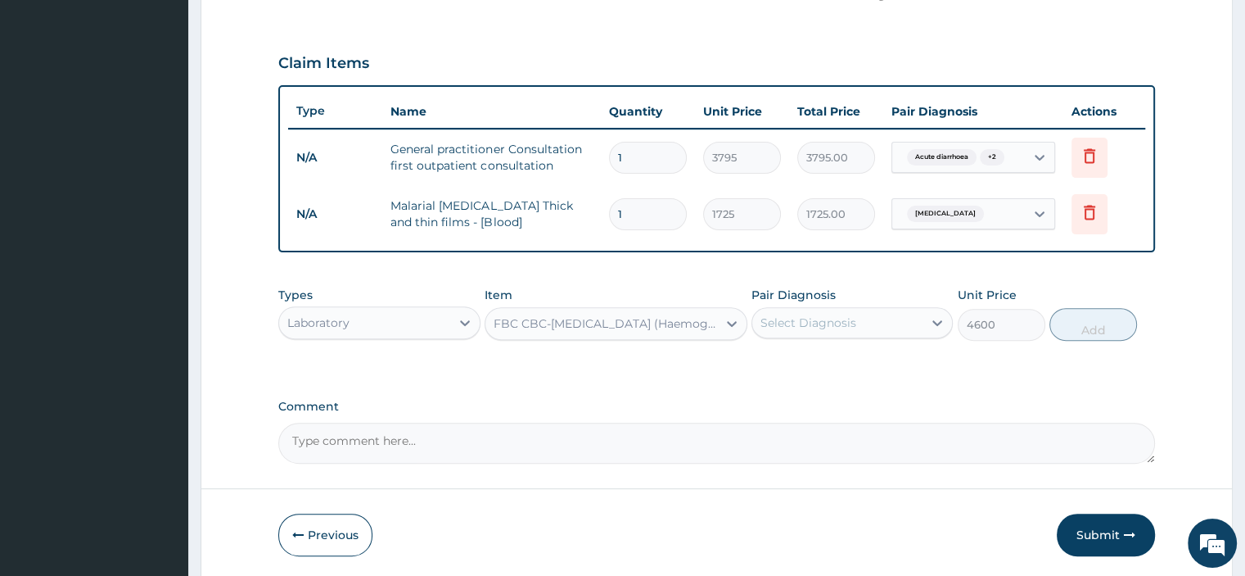
click at [860, 337] on div "Types Laboratory Item FBC CBC-[MEDICAL_DATA] (Haemogram) - [Blood] Pair Diagnos…" at bounding box center [716, 313] width 876 height 70
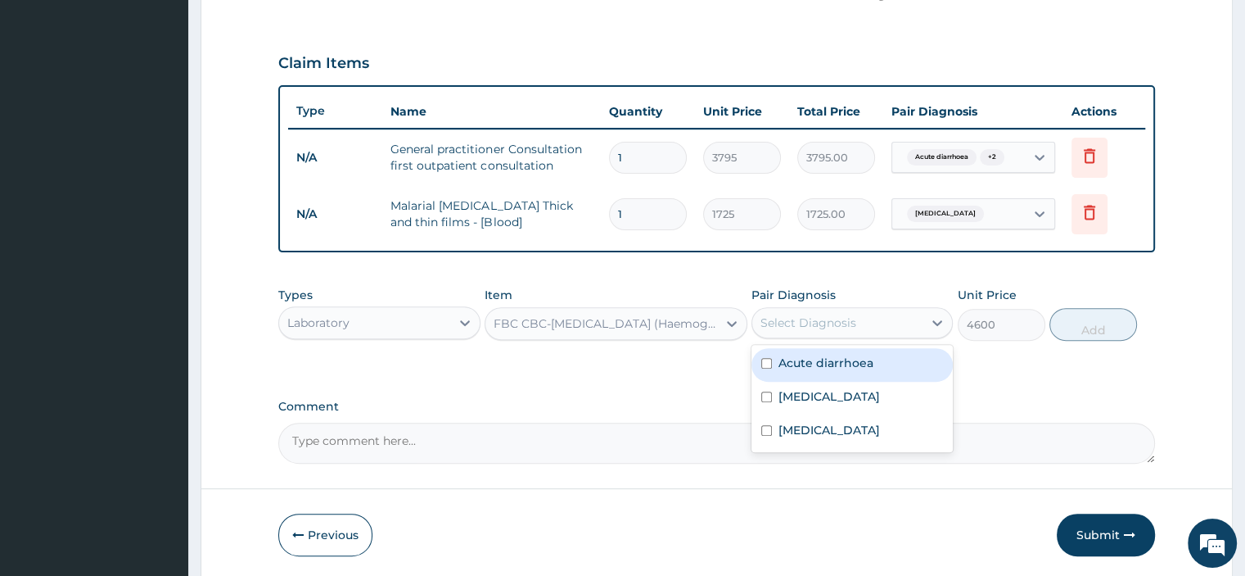
click at [828, 309] on div "Select Diagnosis" at bounding box center [837, 322] width 170 height 26
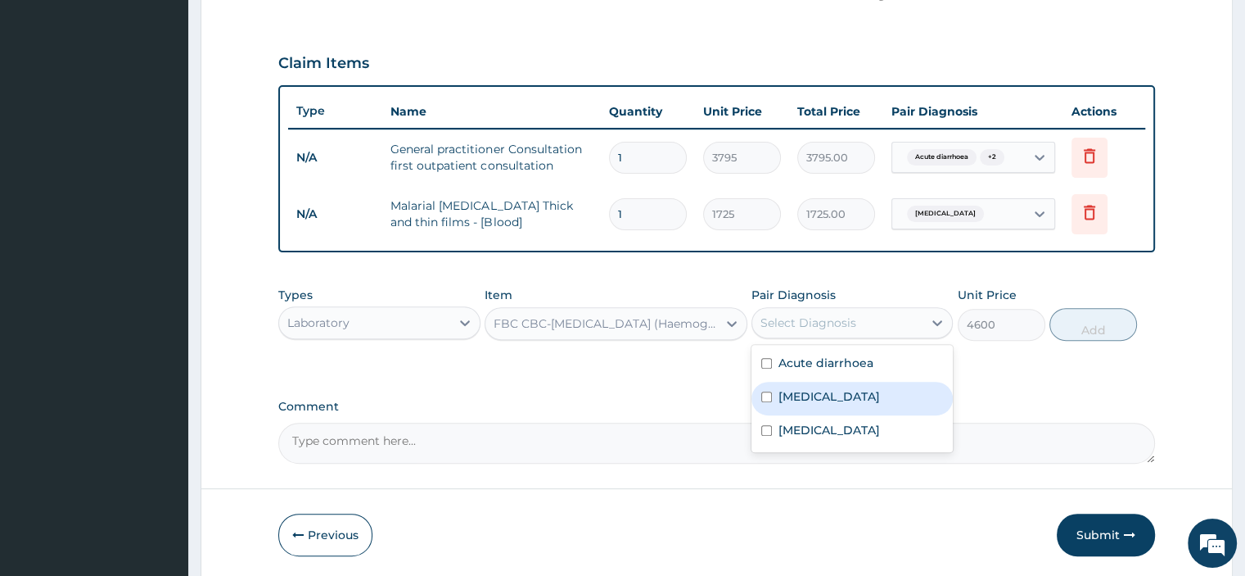
click at [793, 390] on label "[MEDICAL_DATA]" at bounding box center [830, 396] width 102 height 16
checkbox input "true"
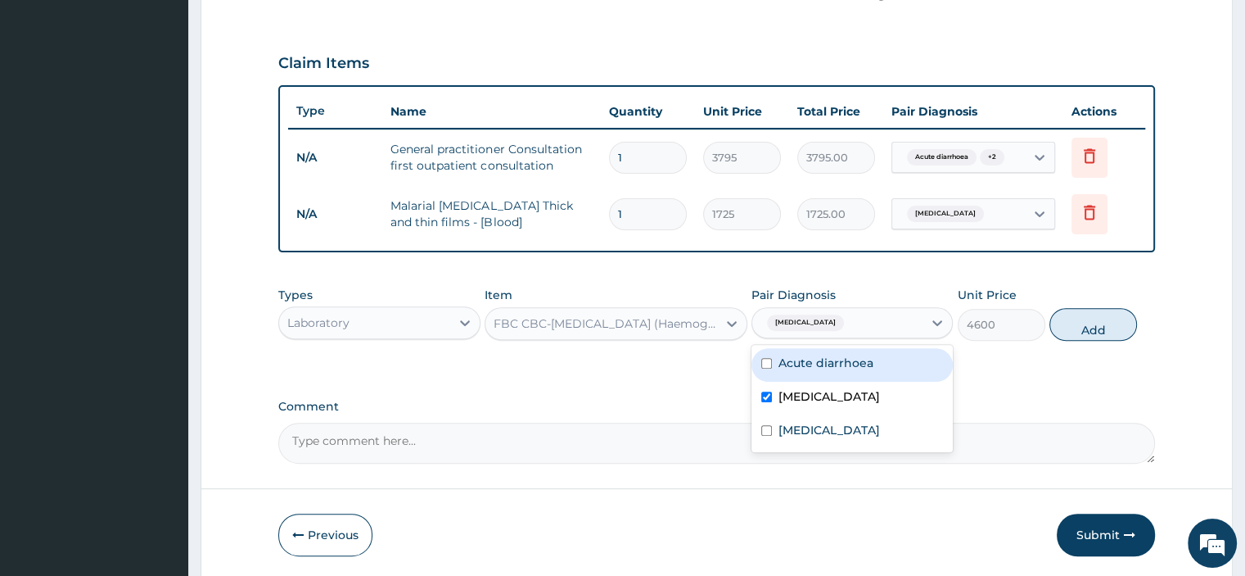
click at [832, 362] on label "Acute diarrhoea" at bounding box center [826, 363] width 95 height 16
checkbox input "true"
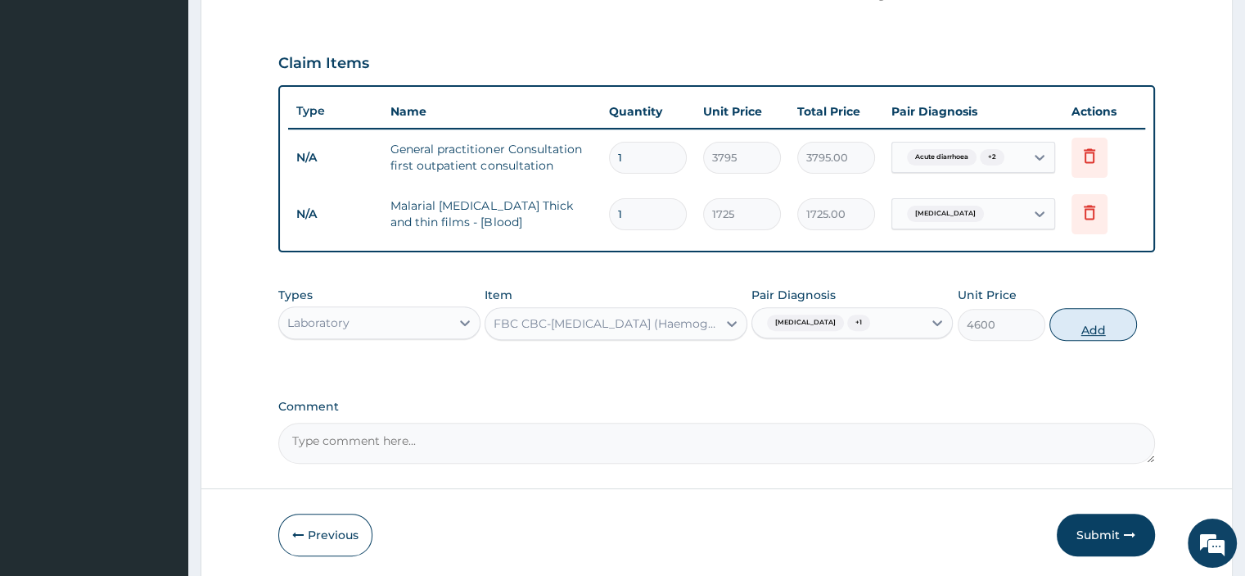
click at [1077, 337] on button "Add" at bounding box center [1094, 324] width 88 height 33
type input "0"
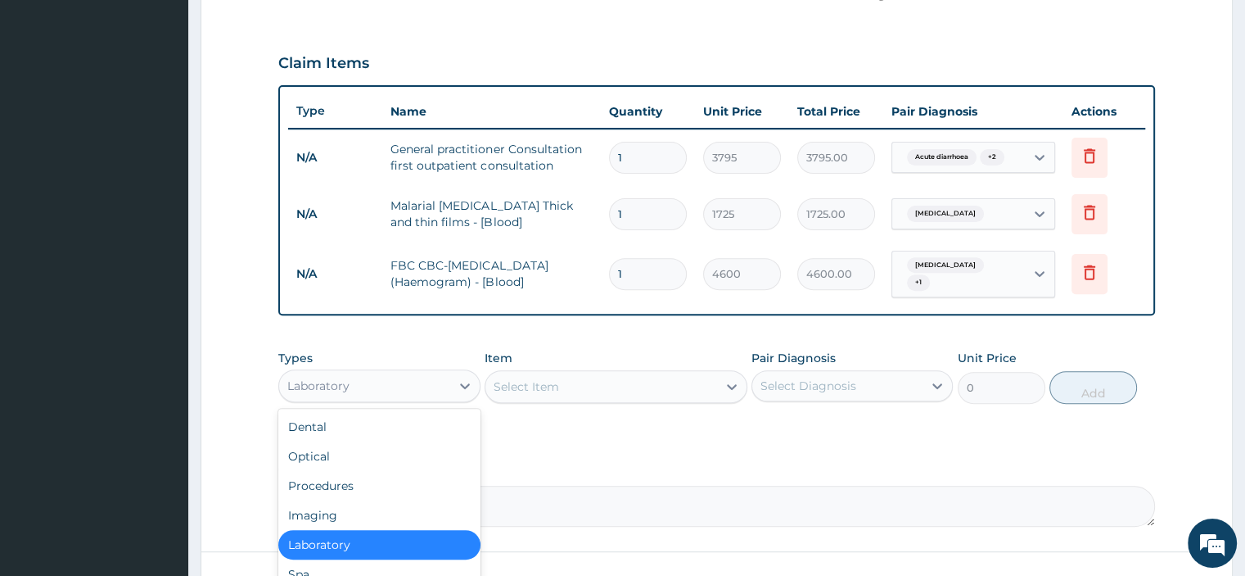
click at [422, 377] on div "Laboratory" at bounding box center [364, 386] width 170 height 26
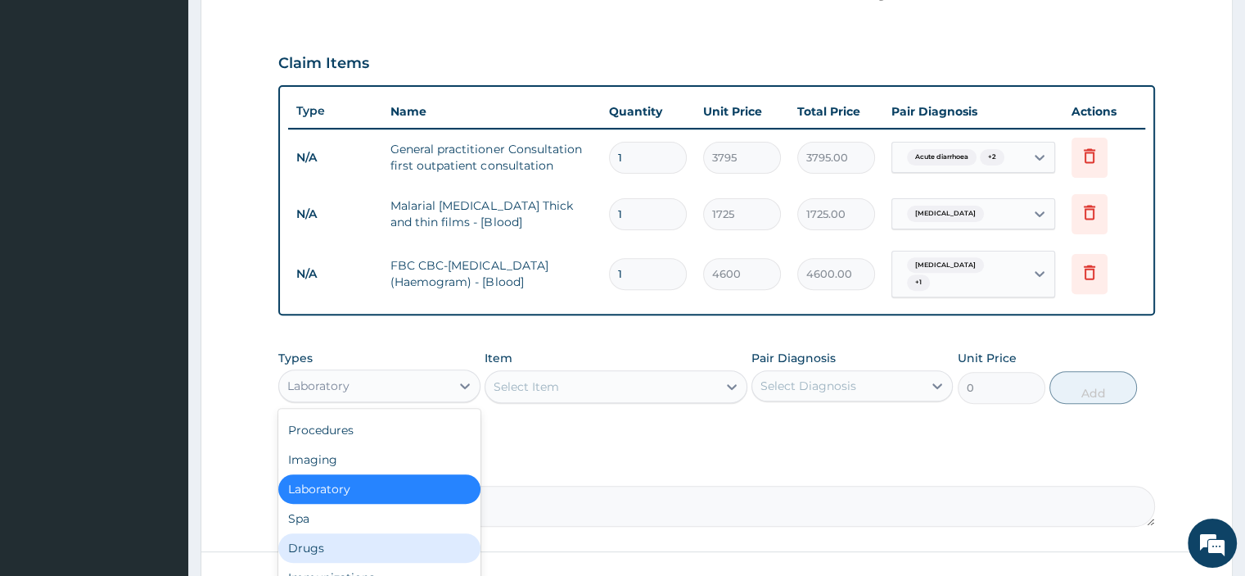
click at [380, 549] on div "Drugs" at bounding box center [378, 547] width 201 height 29
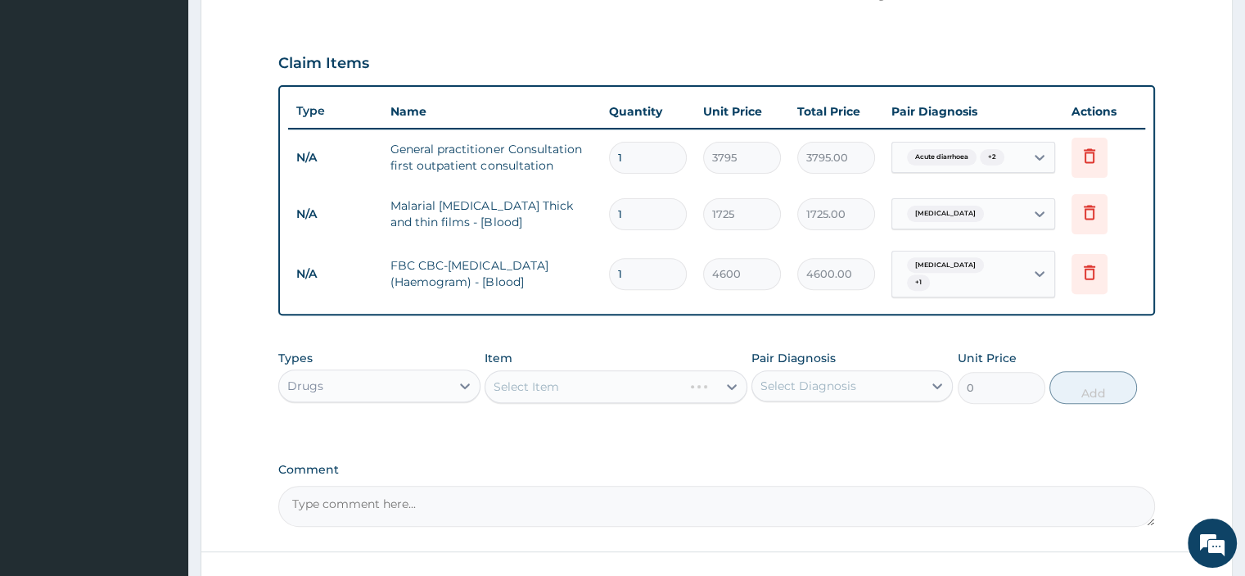
click at [572, 374] on div "Select Item" at bounding box center [616, 386] width 263 height 33
click at [572, 374] on div "Select Item" at bounding box center [602, 386] width 232 height 26
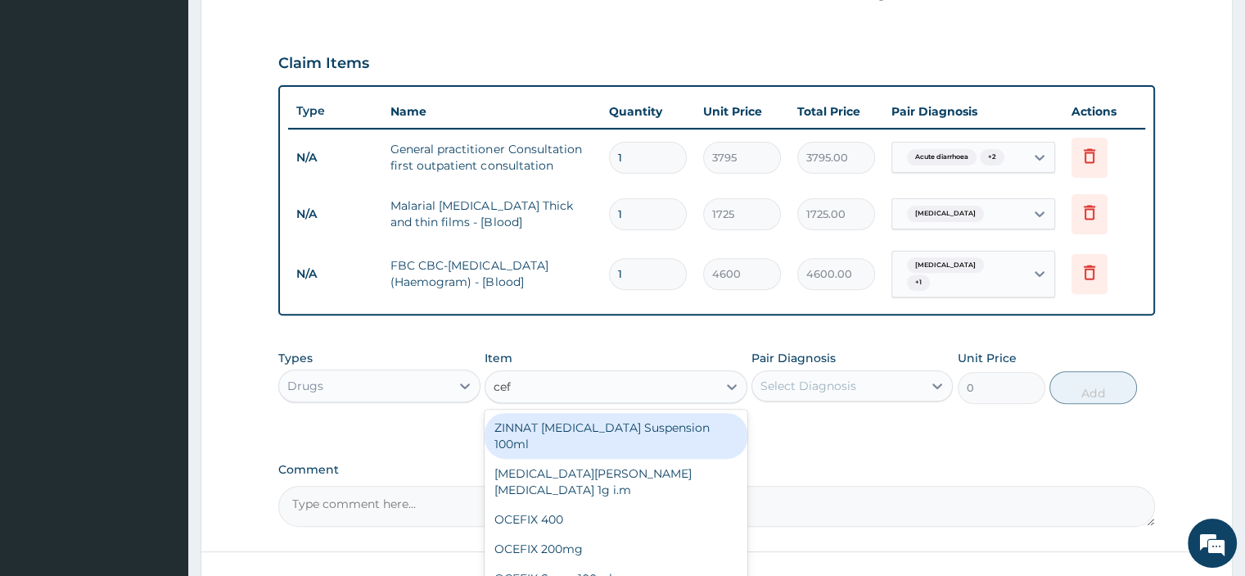
type input "cefu"
click at [650, 423] on div "ZINNAT [MEDICAL_DATA] Suspension 100ml" at bounding box center [616, 436] width 263 height 46
type input "9487.5"
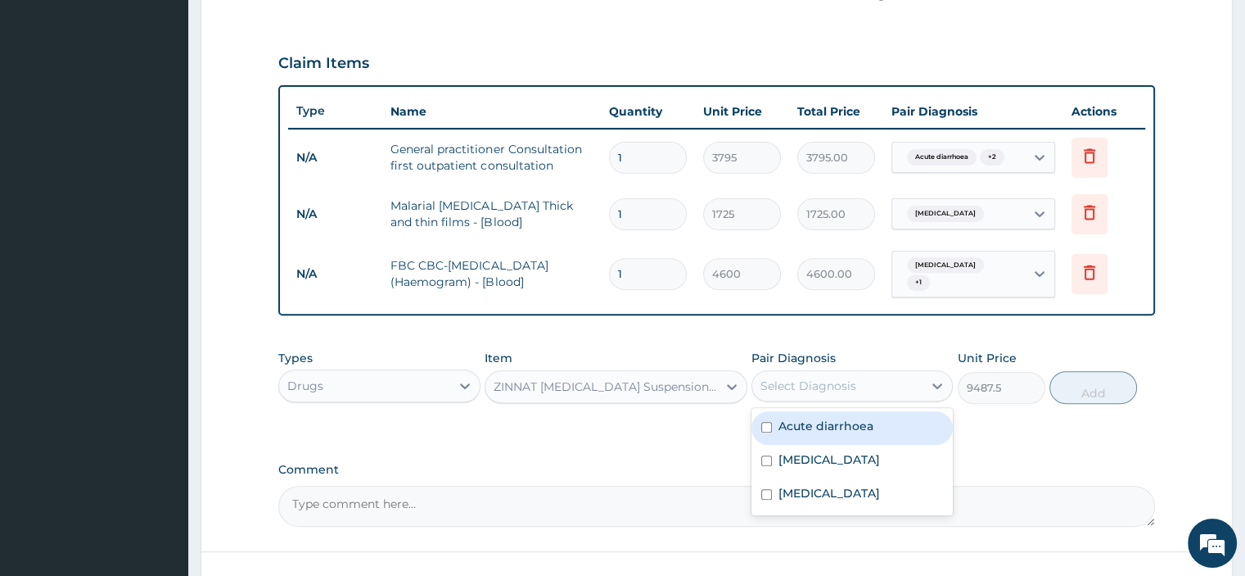
click at [851, 383] on div "Select Diagnosis" at bounding box center [809, 385] width 96 height 16
click at [802, 422] on label "Acute diarrhoea" at bounding box center [826, 426] width 95 height 16
checkbox input "true"
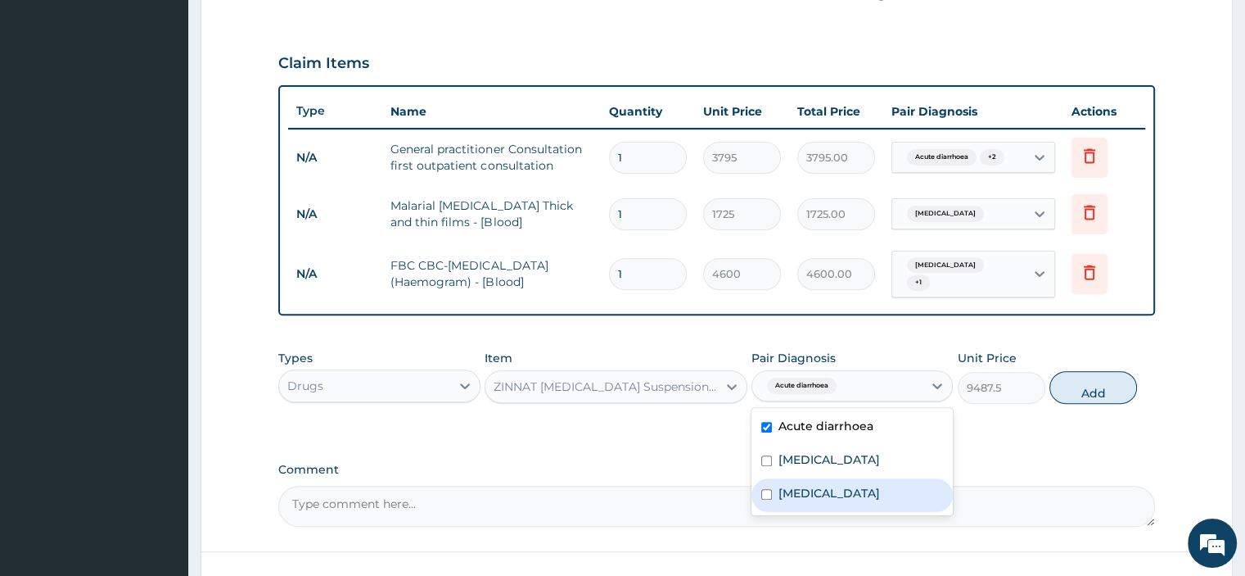
click at [788, 485] on label "[MEDICAL_DATA]" at bounding box center [830, 493] width 102 height 16
checkbox input "true"
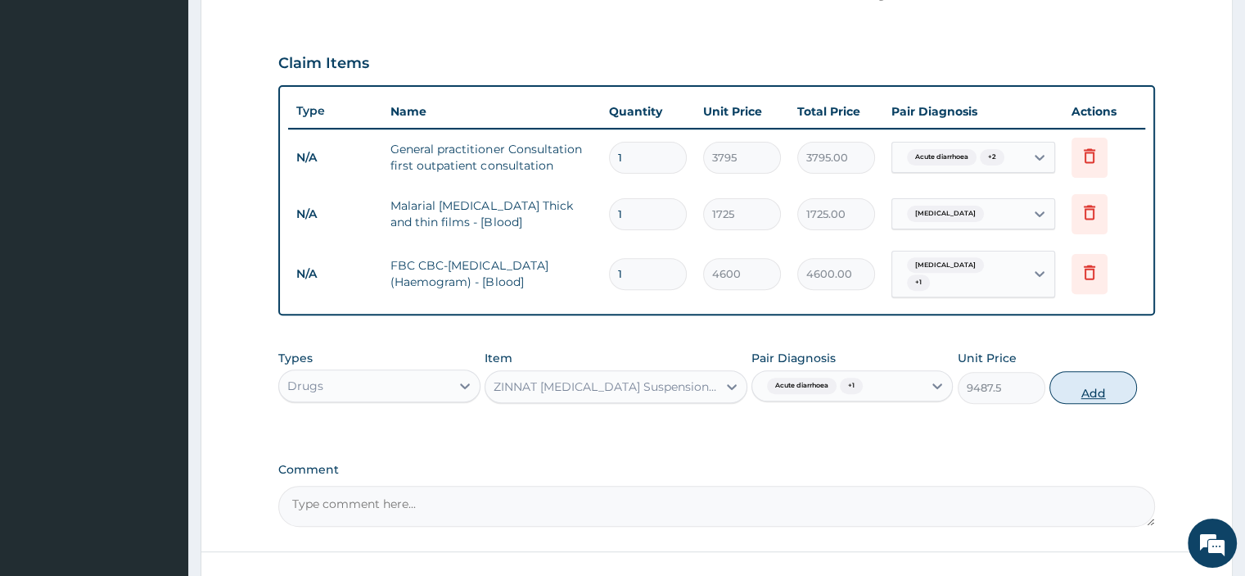
click at [1089, 386] on button "Add" at bounding box center [1094, 387] width 88 height 33
type input "0"
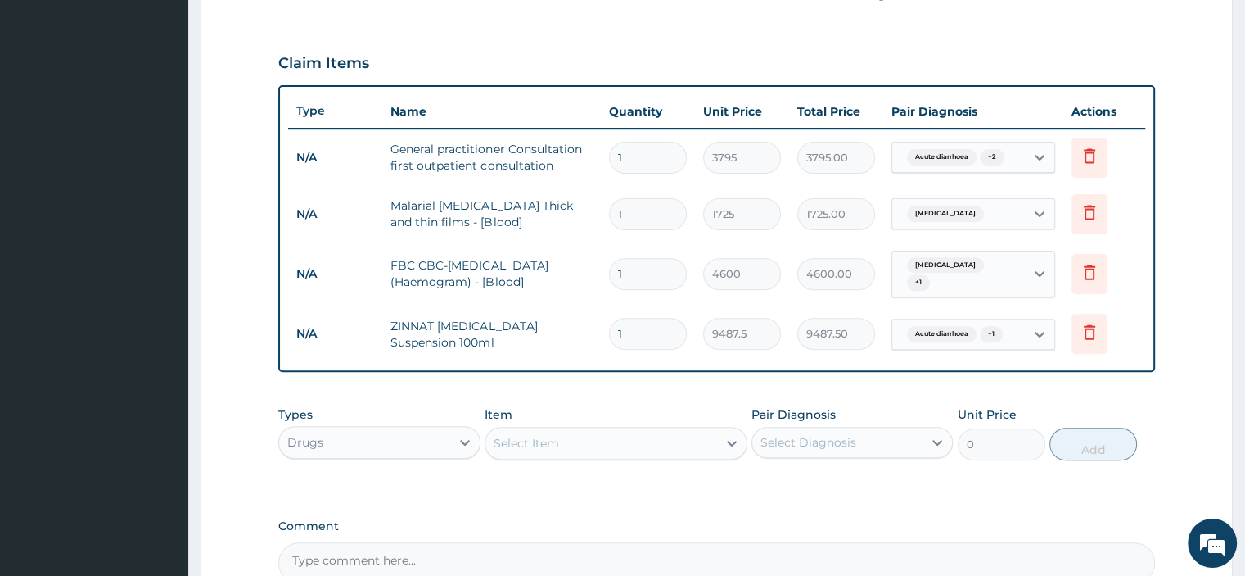
click at [524, 435] on div "Select Item" at bounding box center [527, 443] width 66 height 16
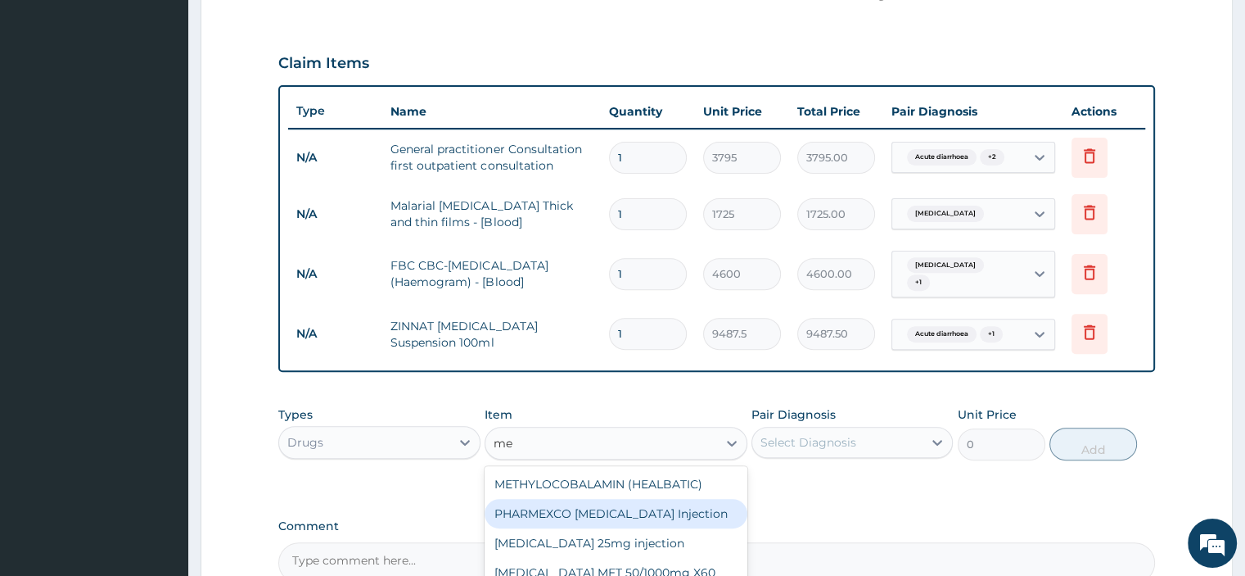
type input "m"
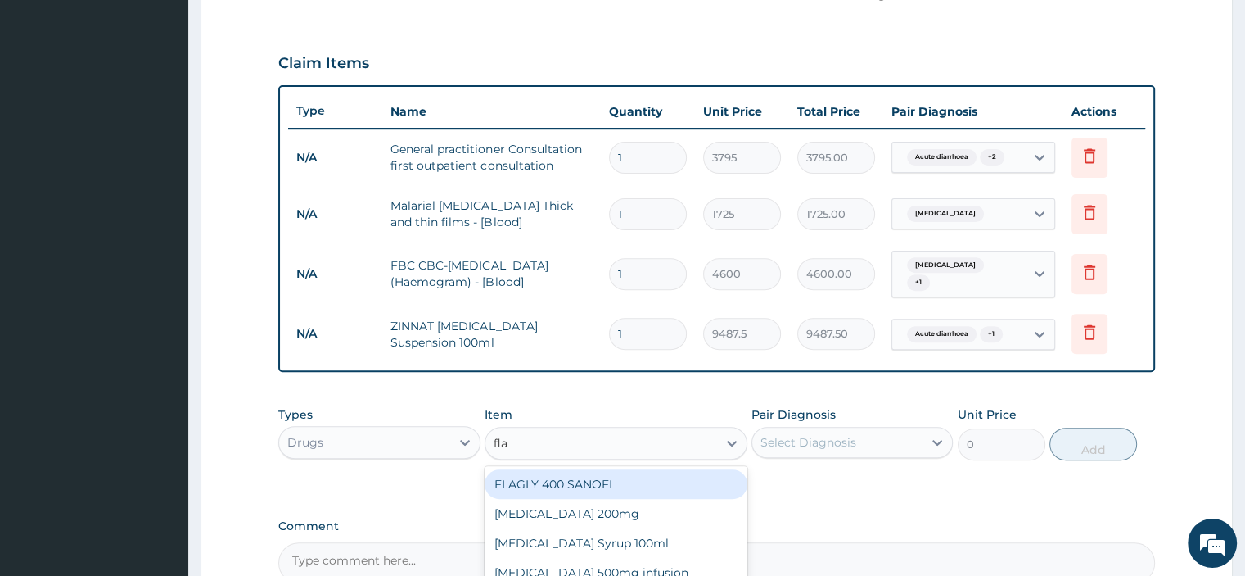
type input "flag"
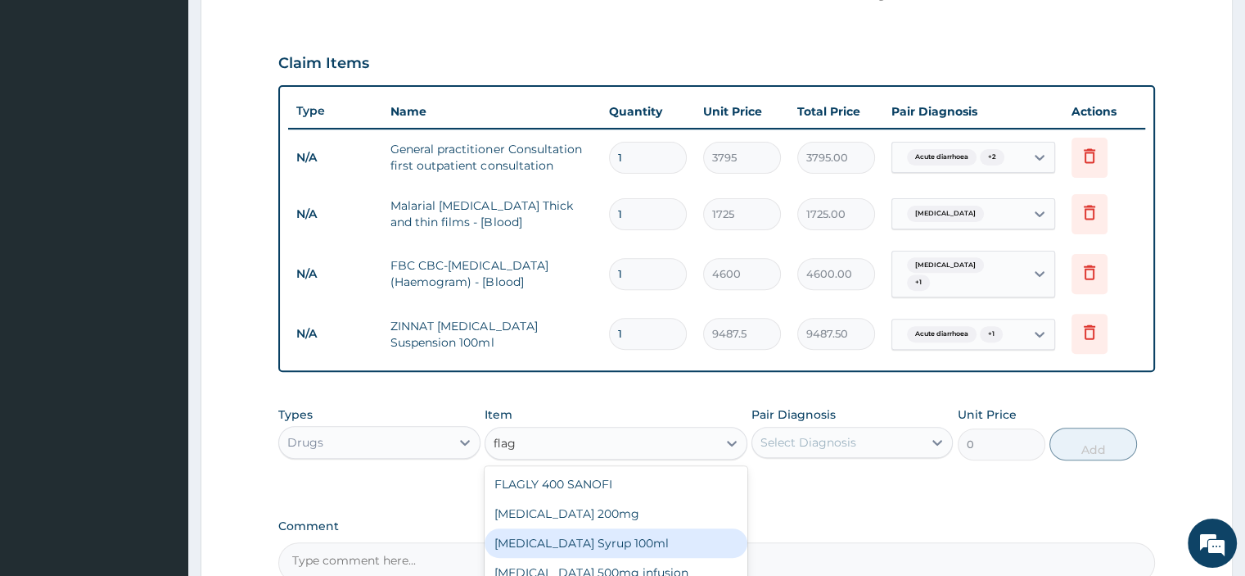
click at [563, 534] on div "[MEDICAL_DATA] Syrup 100ml" at bounding box center [616, 542] width 263 height 29
type input "1138.5"
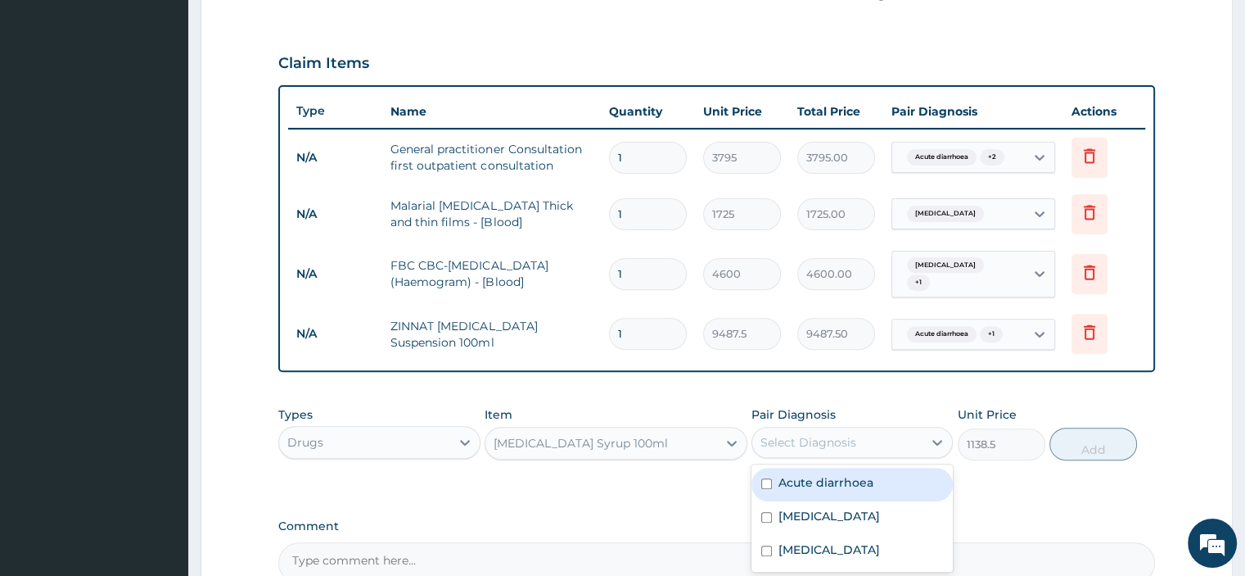
click at [883, 435] on div "Select Diagnosis" at bounding box center [837, 442] width 170 height 26
click at [824, 479] on label "Acute diarrhoea" at bounding box center [826, 482] width 95 height 16
checkbox input "true"
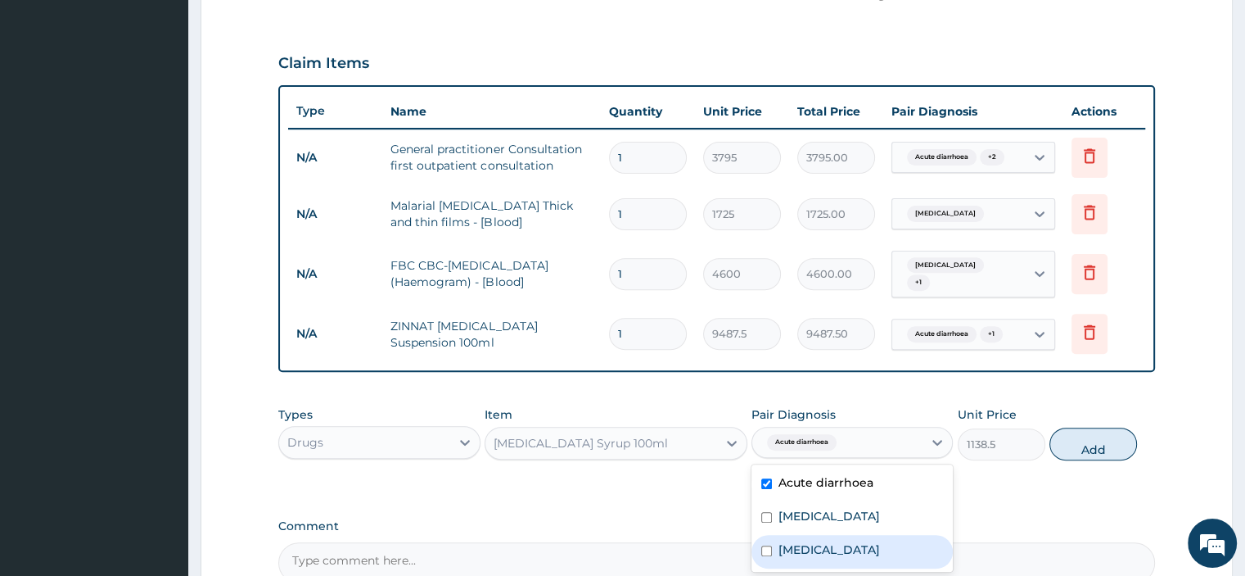
click at [800, 535] on div "[MEDICAL_DATA]" at bounding box center [852, 552] width 201 height 34
checkbox input "true"
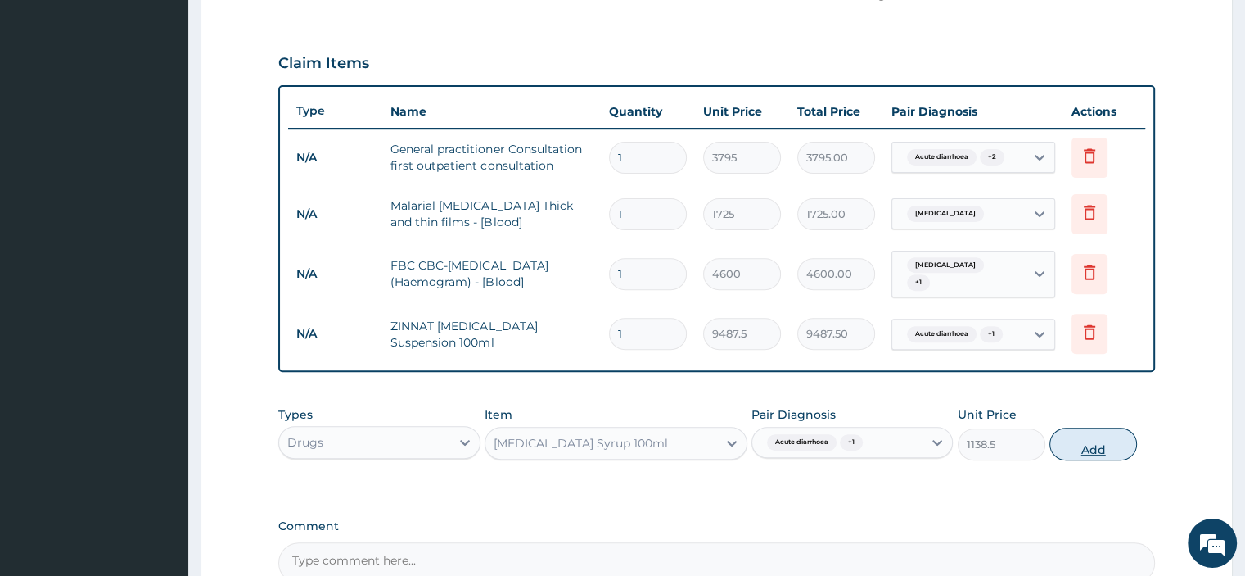
click at [1078, 439] on button "Add" at bounding box center [1094, 443] width 88 height 33
type input "0"
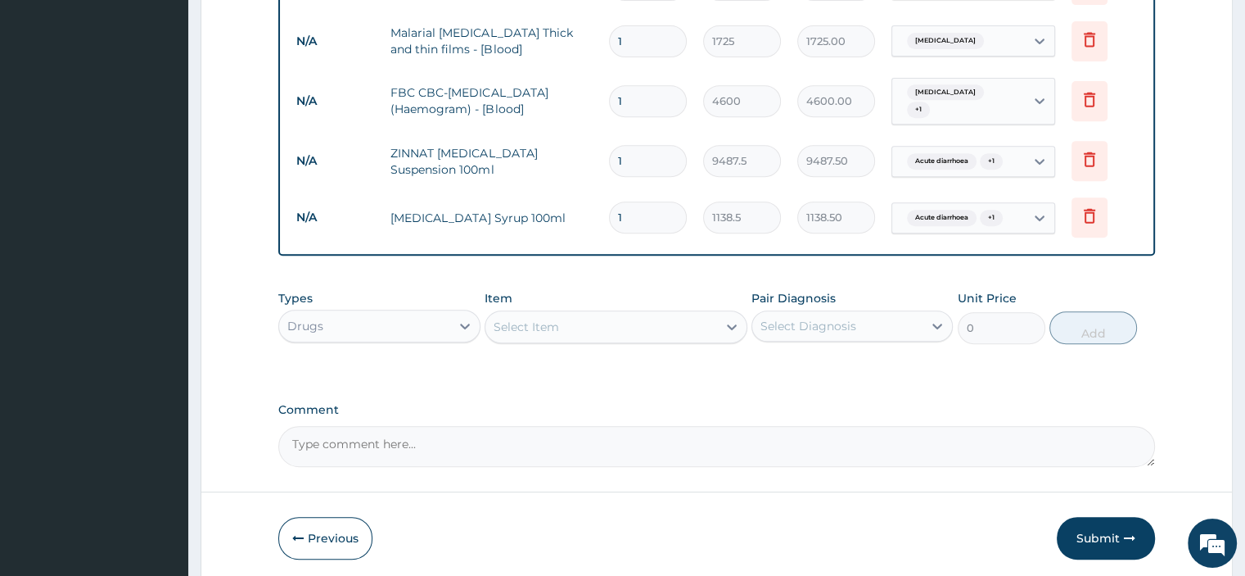
scroll to position [750, 0]
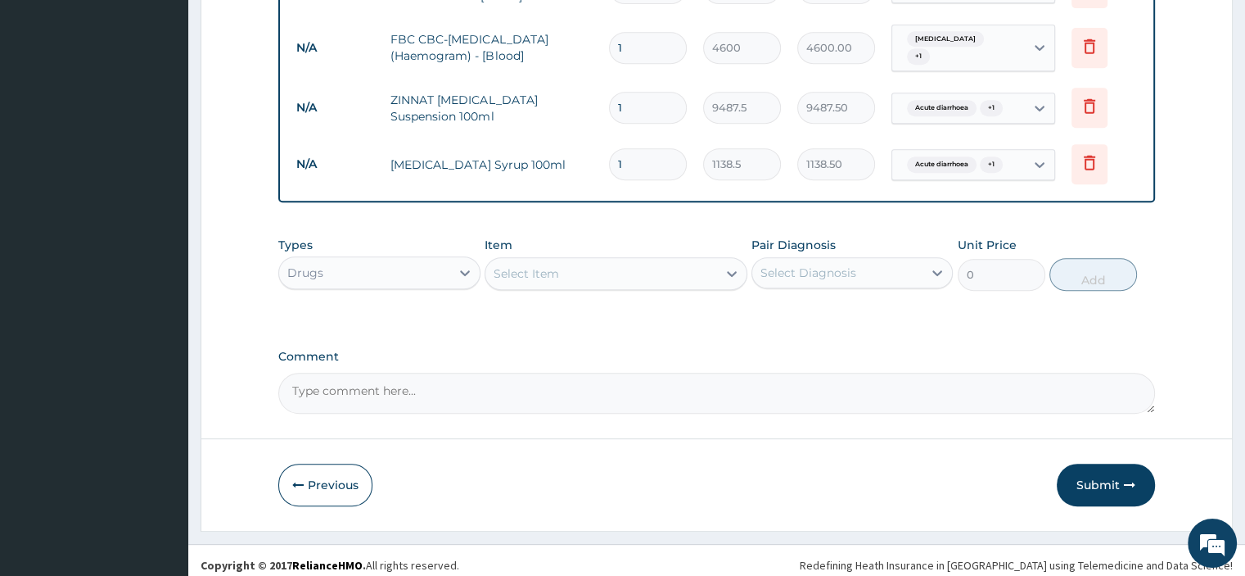
click at [662, 271] on div "Select Item" at bounding box center [602, 273] width 232 height 26
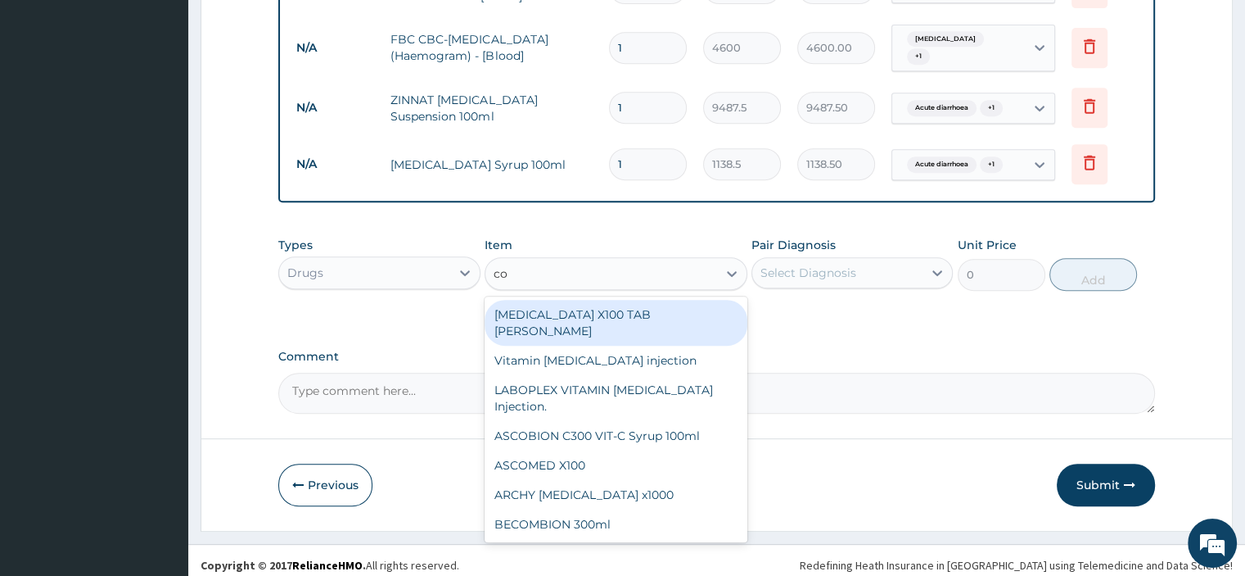
type input "c"
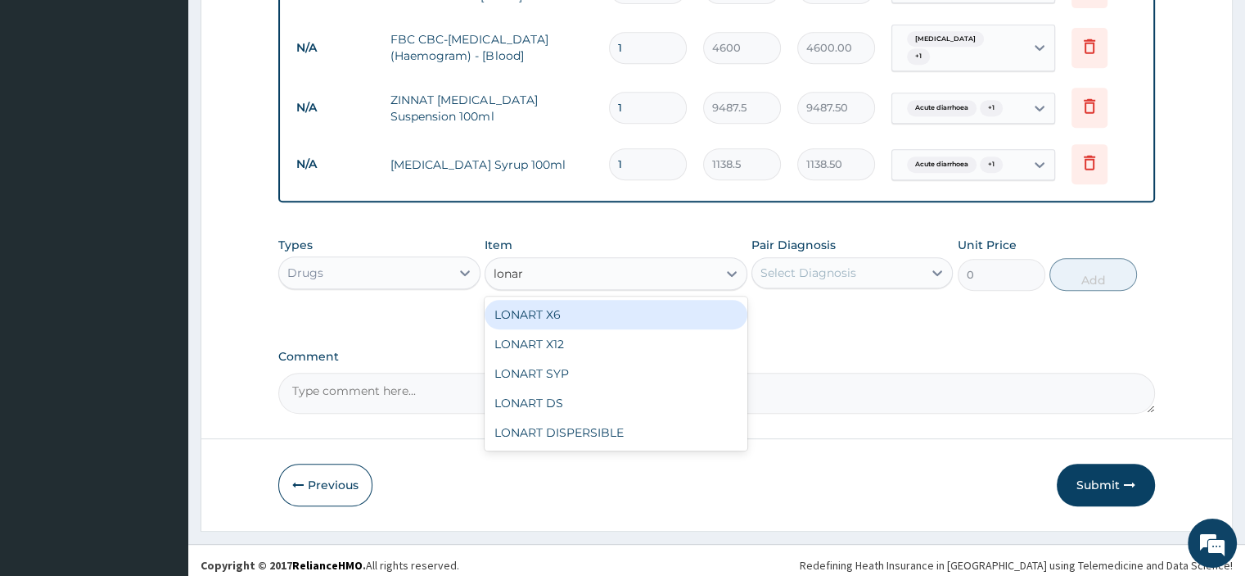
type input "lonart"
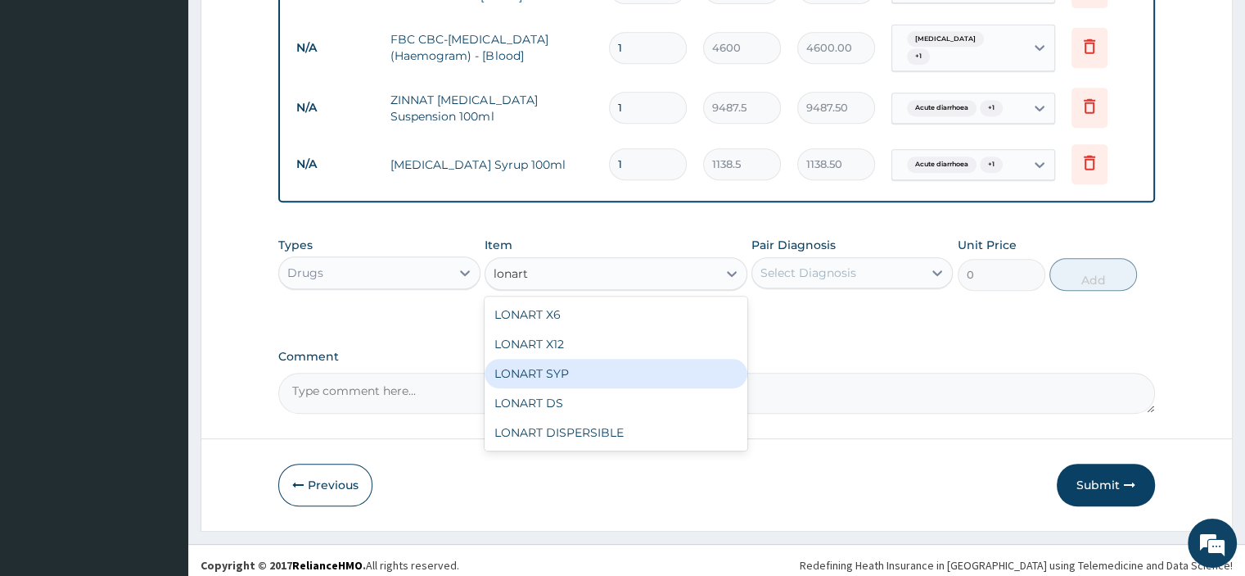
click at [547, 365] on div "LONART SYP" at bounding box center [616, 373] width 263 height 29
type input "2909.5"
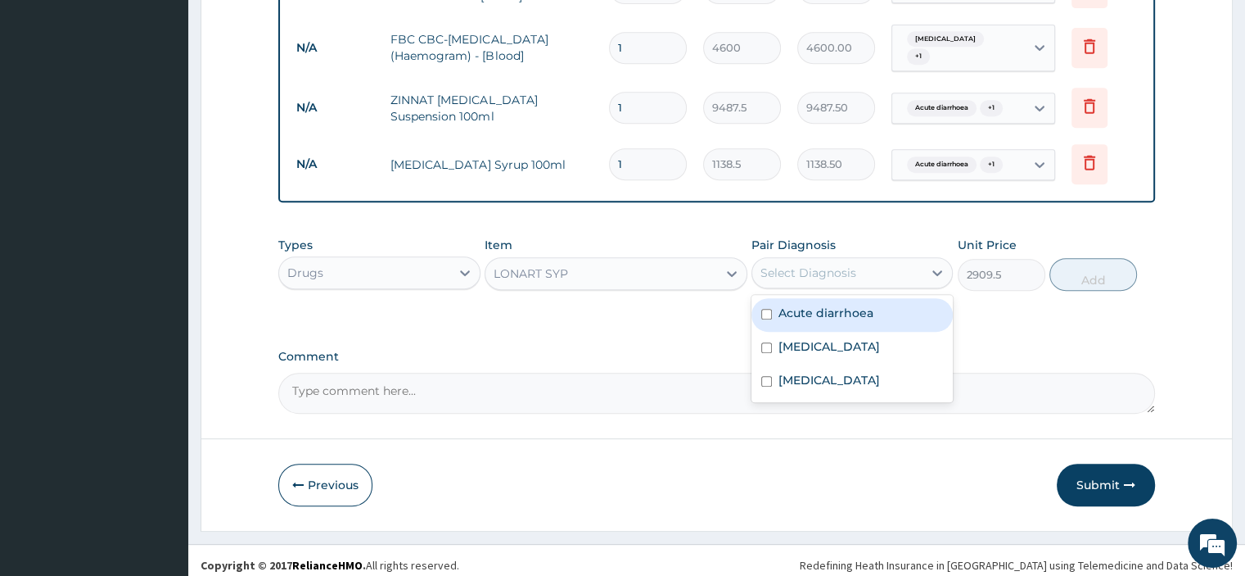
click at [820, 266] on div "Select Diagnosis" at bounding box center [809, 272] width 96 height 16
click at [788, 341] on label "[MEDICAL_DATA]" at bounding box center [830, 346] width 102 height 16
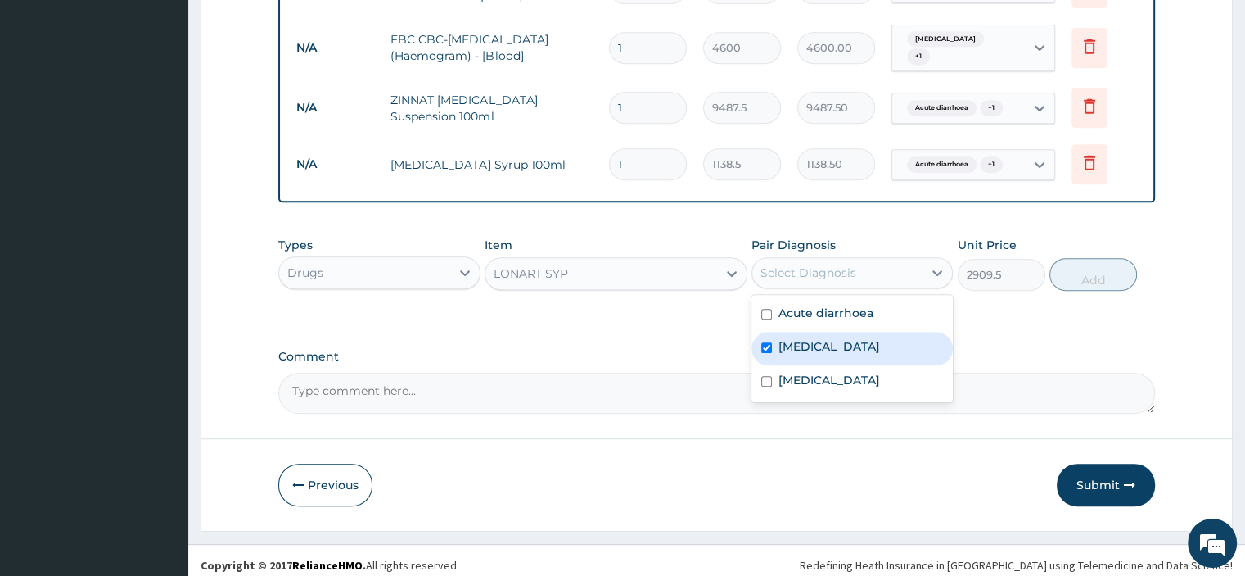
checkbox input "true"
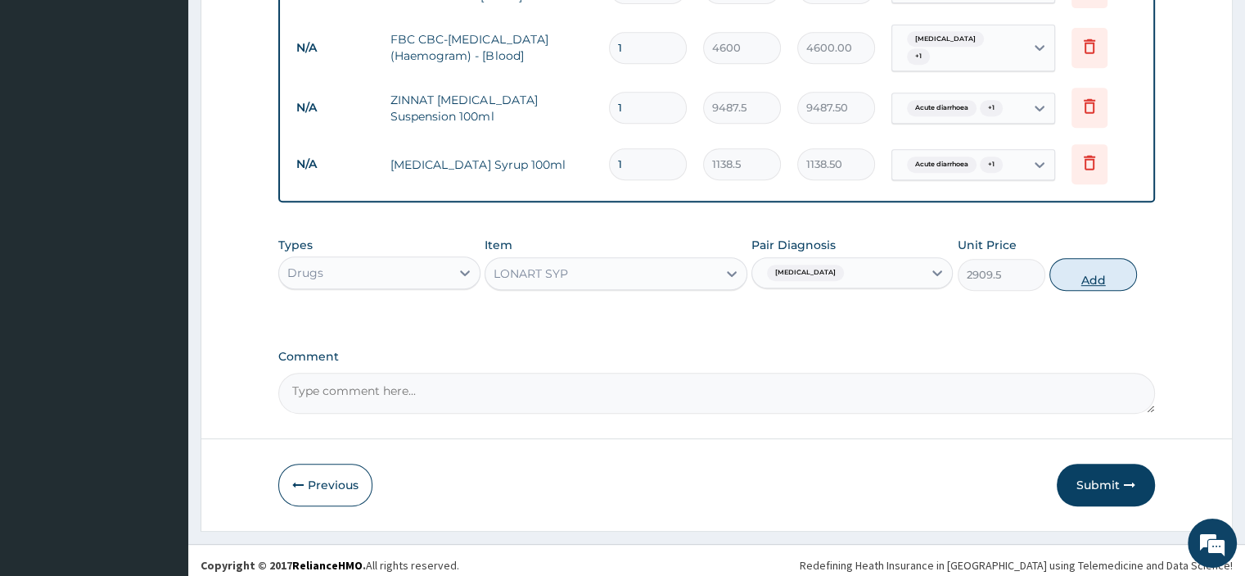
click at [1100, 268] on button "Add" at bounding box center [1094, 274] width 88 height 33
type input "0"
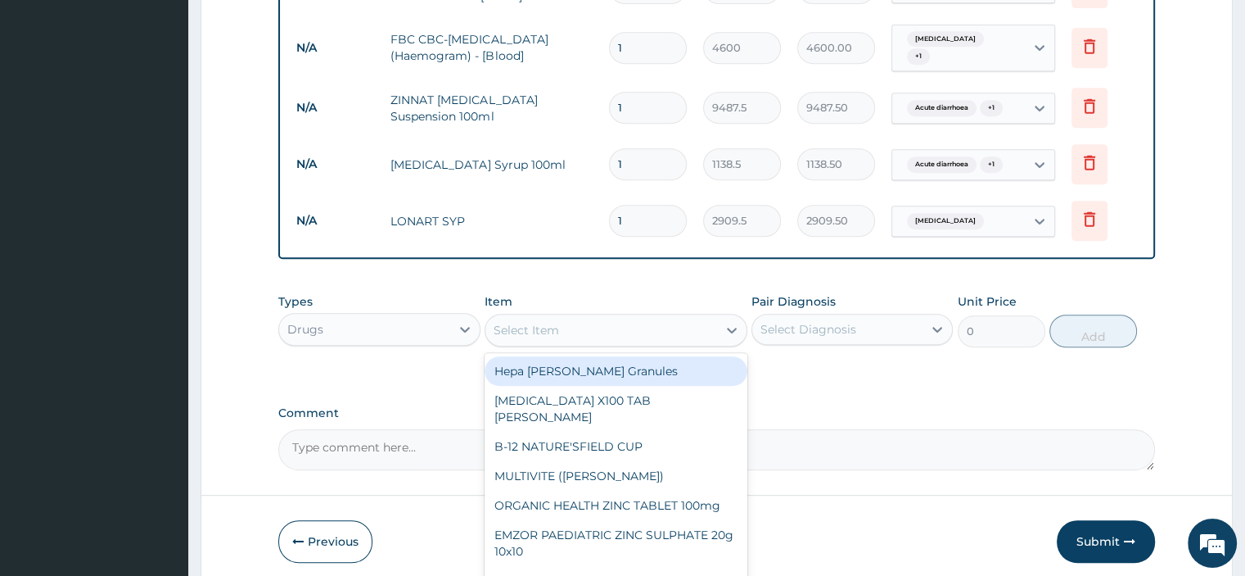
click at [606, 326] on div "Select Item" at bounding box center [602, 330] width 232 height 26
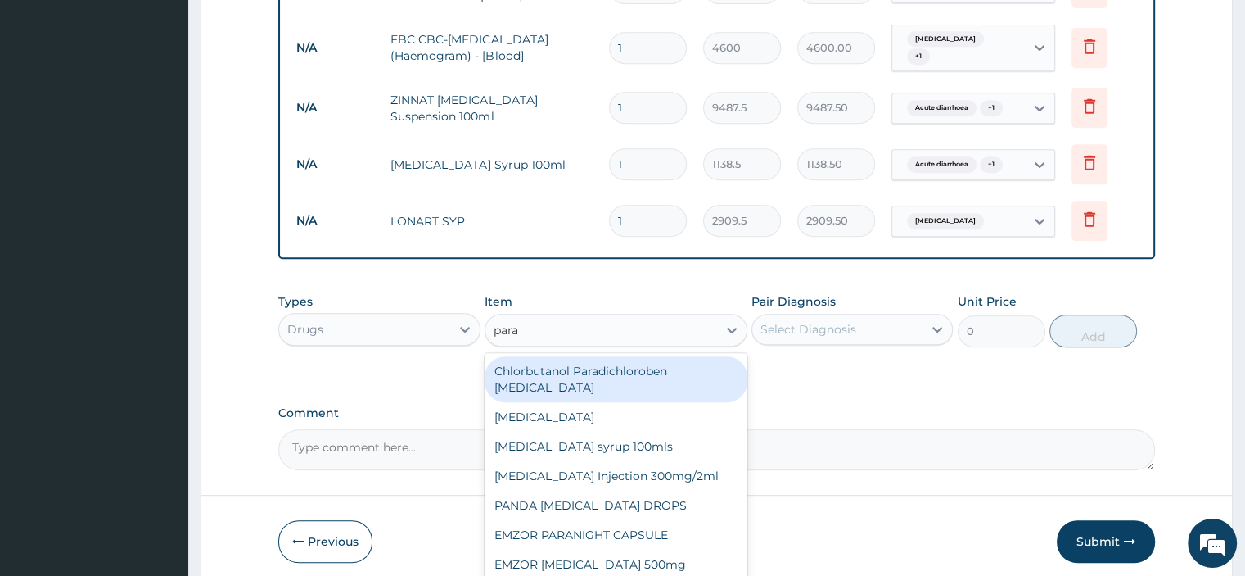
type input "parac"
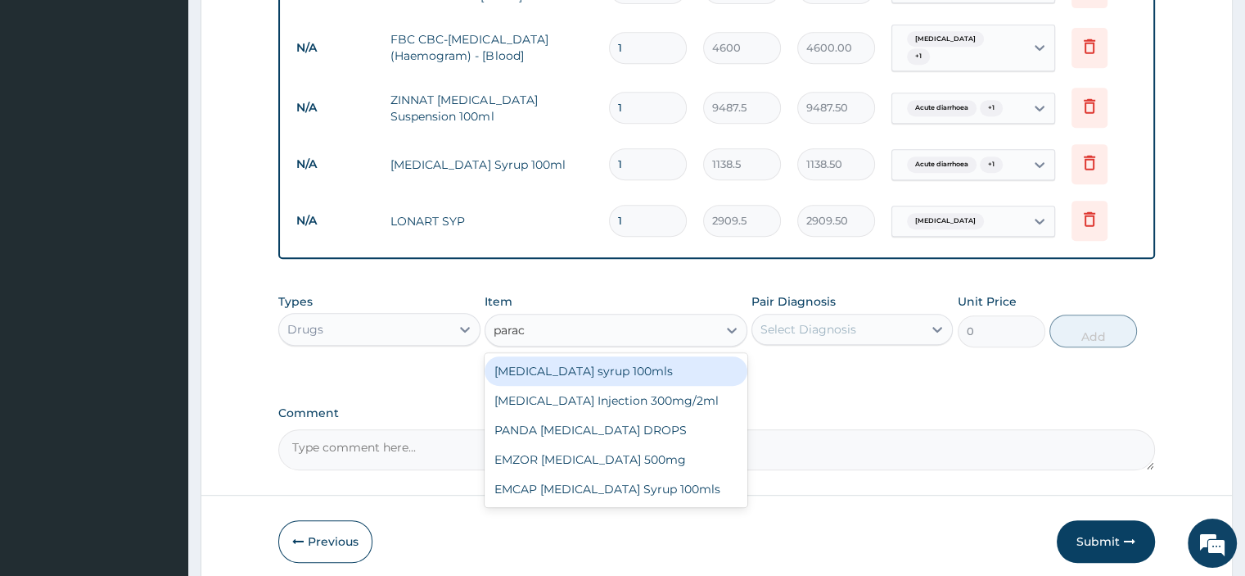
click at [624, 366] on div "[MEDICAL_DATA] syrup 100mls" at bounding box center [616, 370] width 263 height 29
type input "759"
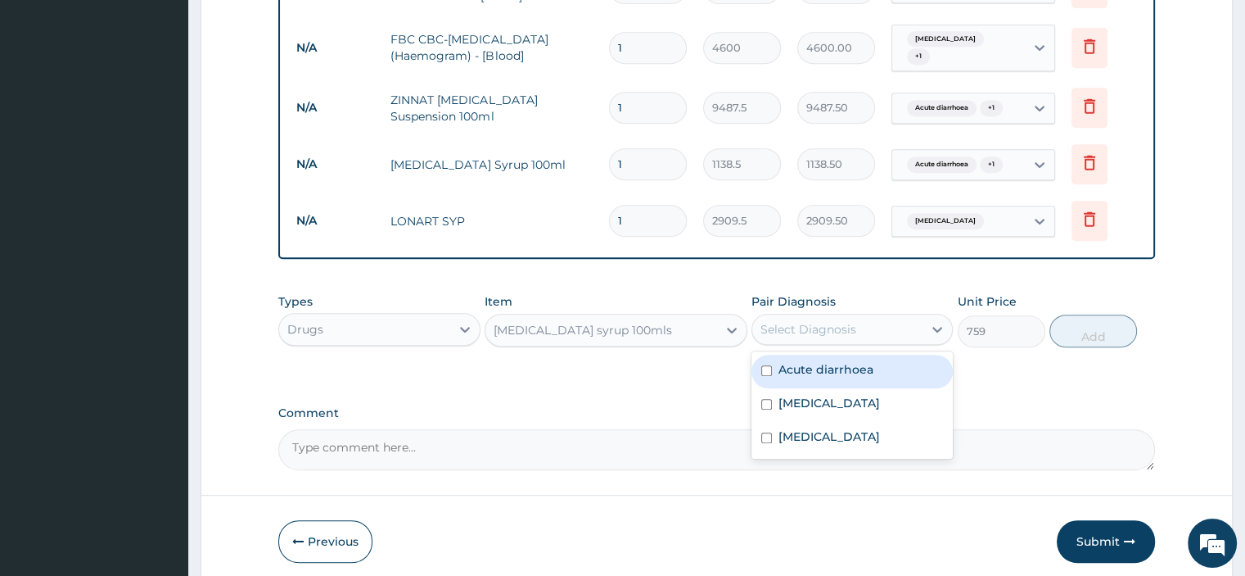
click at [829, 321] on div "Select Diagnosis" at bounding box center [809, 329] width 96 height 16
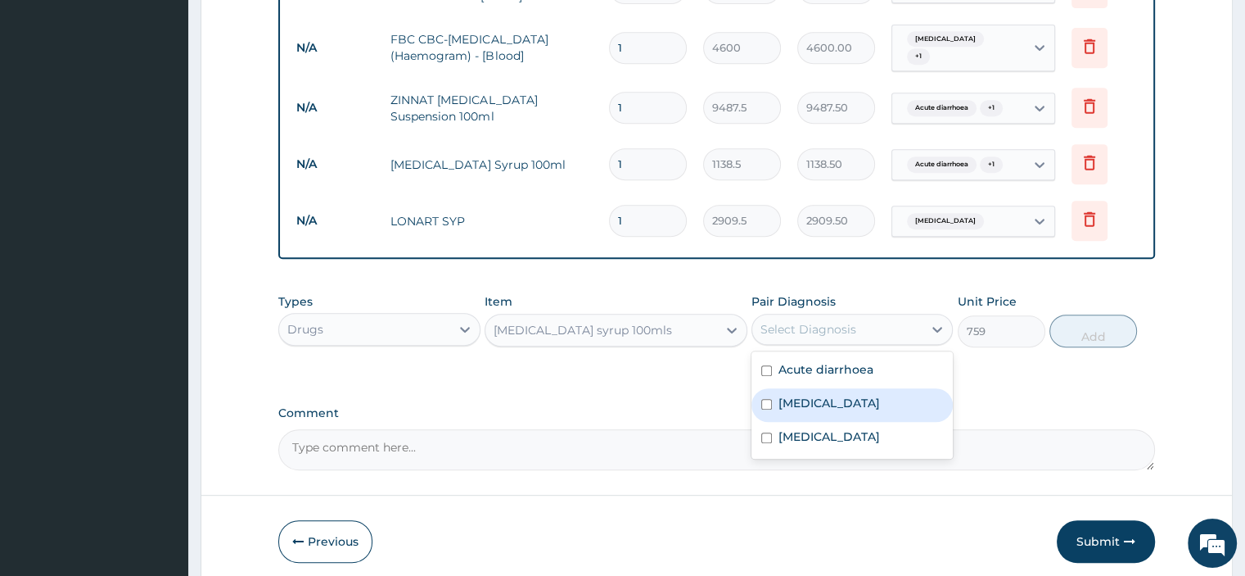
click at [800, 395] on label "[MEDICAL_DATA]" at bounding box center [830, 403] width 102 height 16
checkbox input "true"
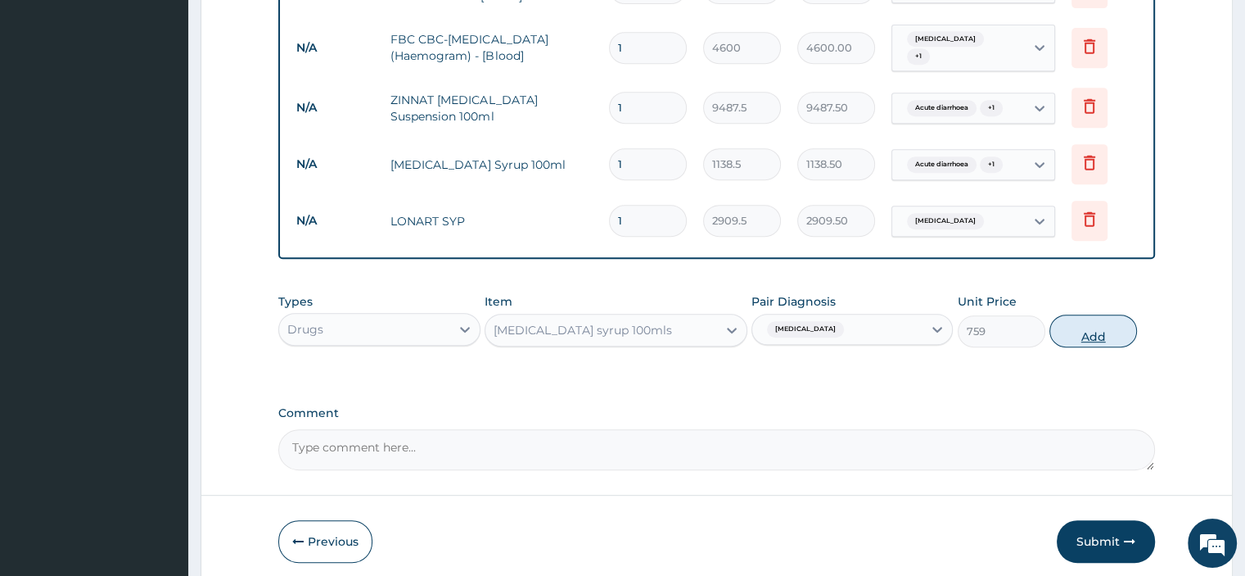
click at [1104, 323] on button "Add" at bounding box center [1094, 330] width 88 height 33
type input "0"
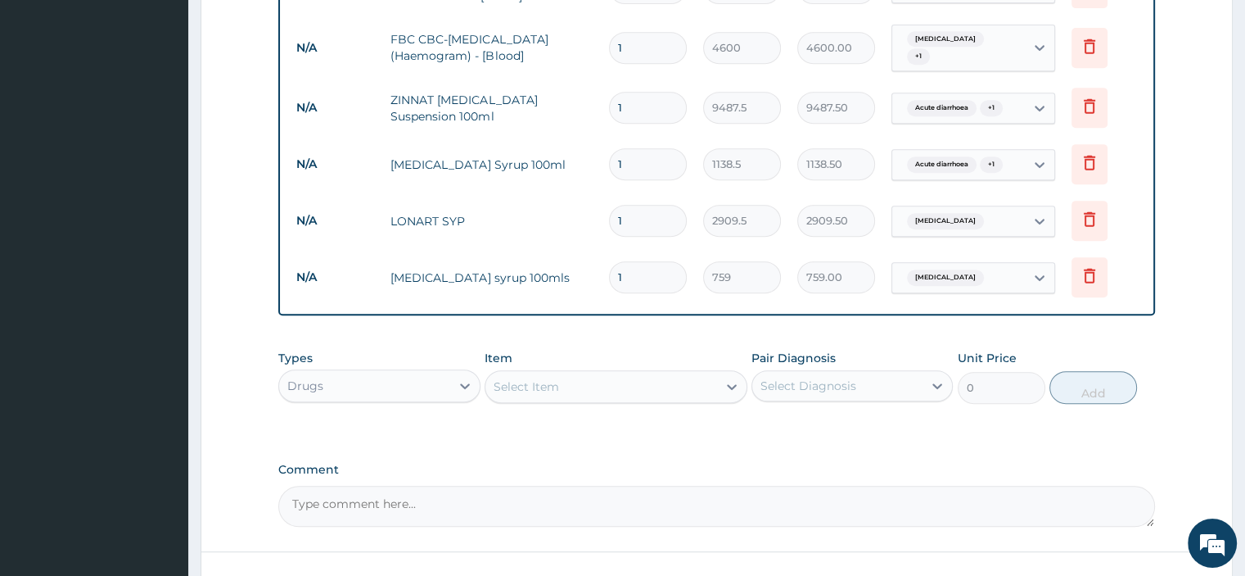
scroll to position [862, 0]
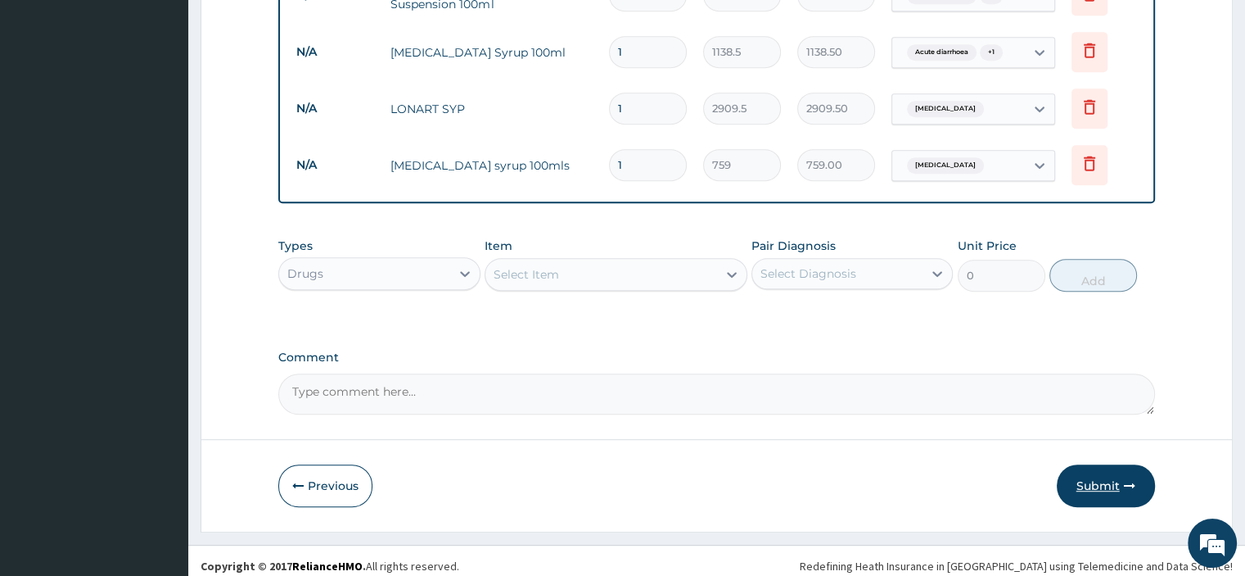
click at [1109, 479] on button "Submit" at bounding box center [1106, 485] width 98 height 43
